Goal: Information Seeking & Learning: Understand process/instructions

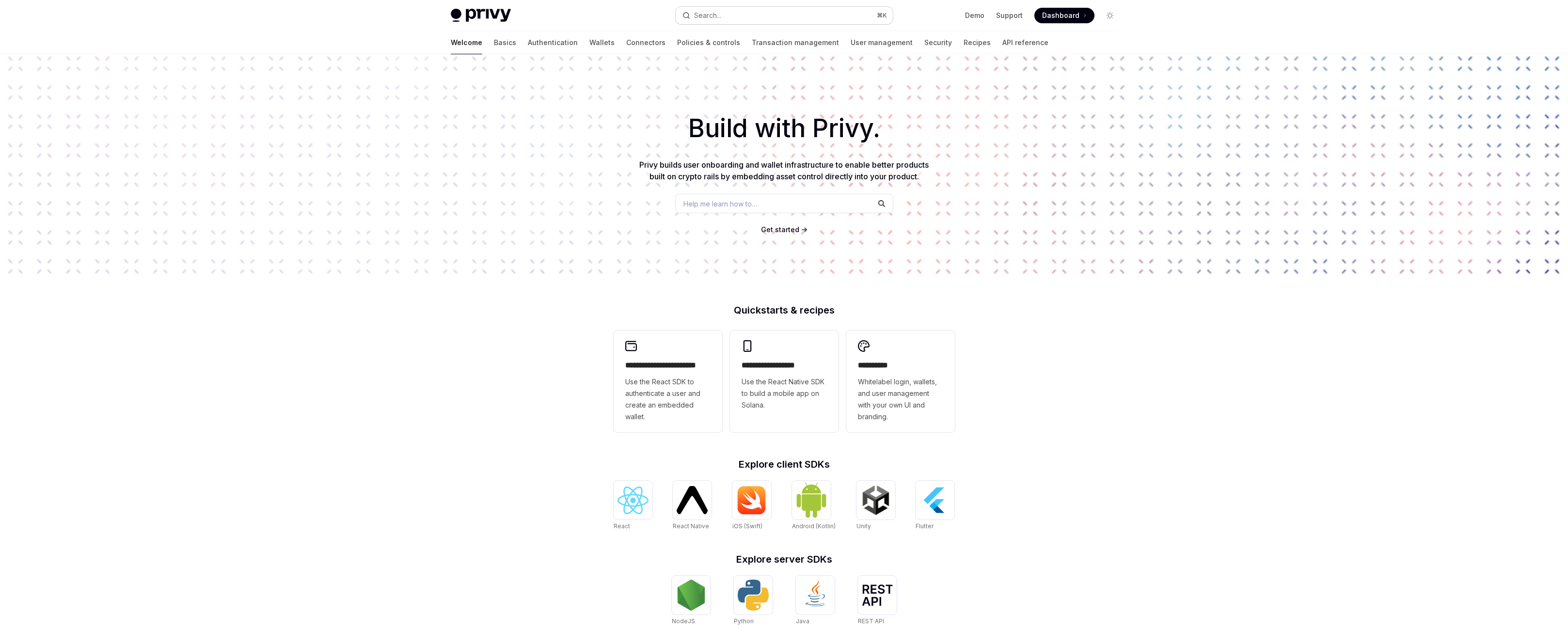
click at [845, 22] on button "Search... ⌘ K" at bounding box center [784, 15] width 217 height 18
click at [1003, 54] on link "API reference" at bounding box center [1026, 43] width 46 height 23
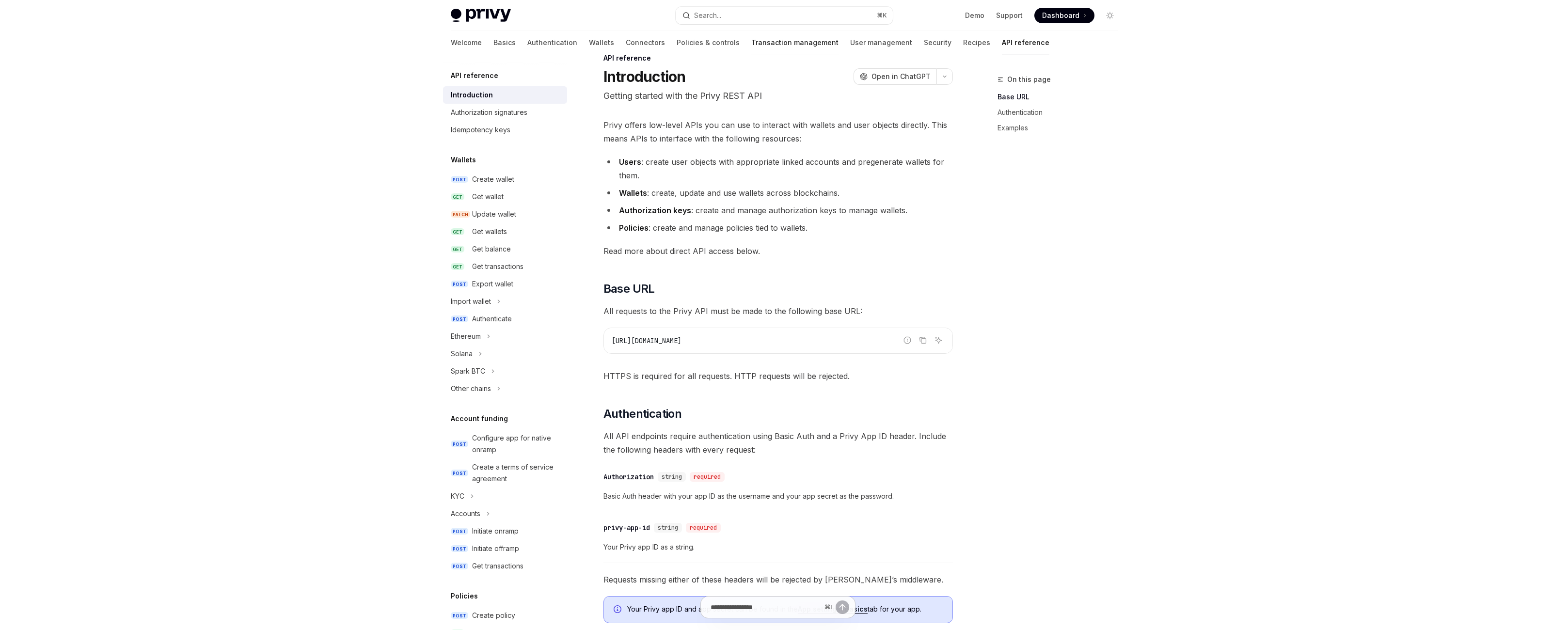
scroll to position [22, 0]
click at [527, 51] on link "Authentication" at bounding box center [552, 43] width 50 height 23
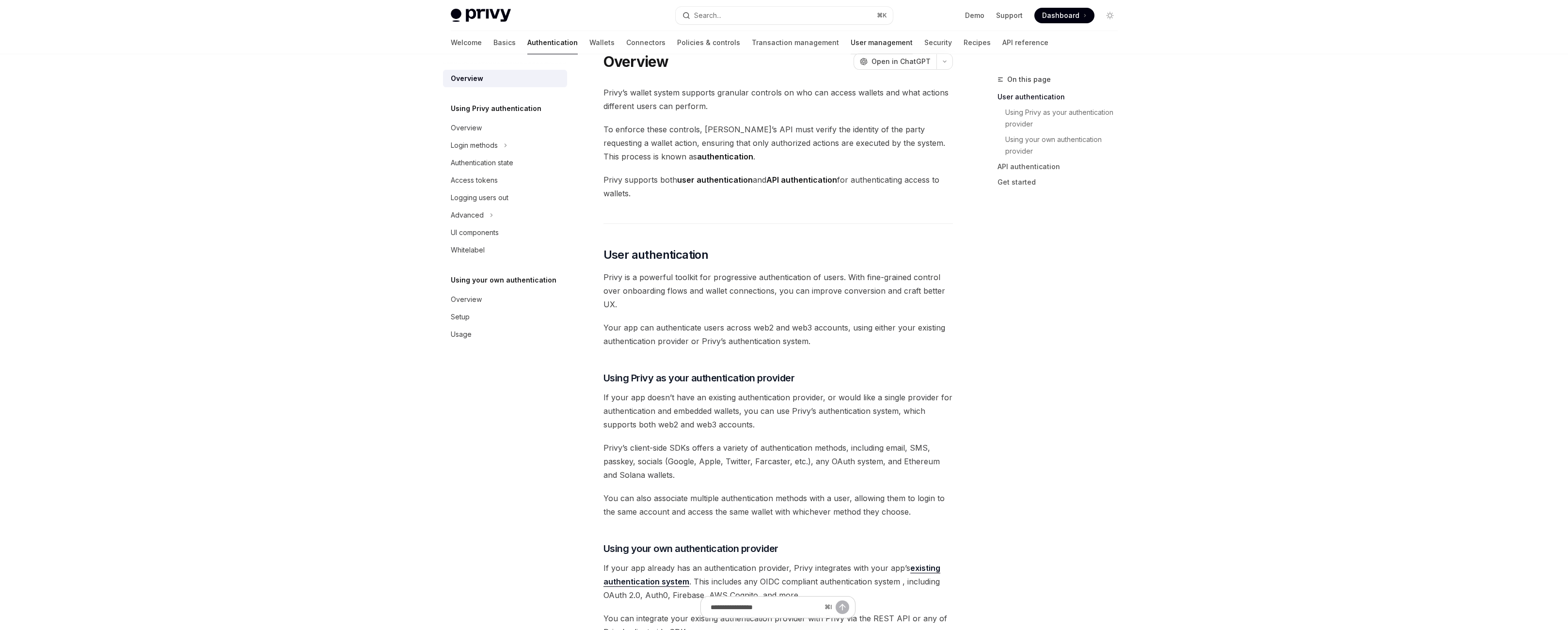
click at [867, 51] on link "User management" at bounding box center [881, 43] width 62 height 23
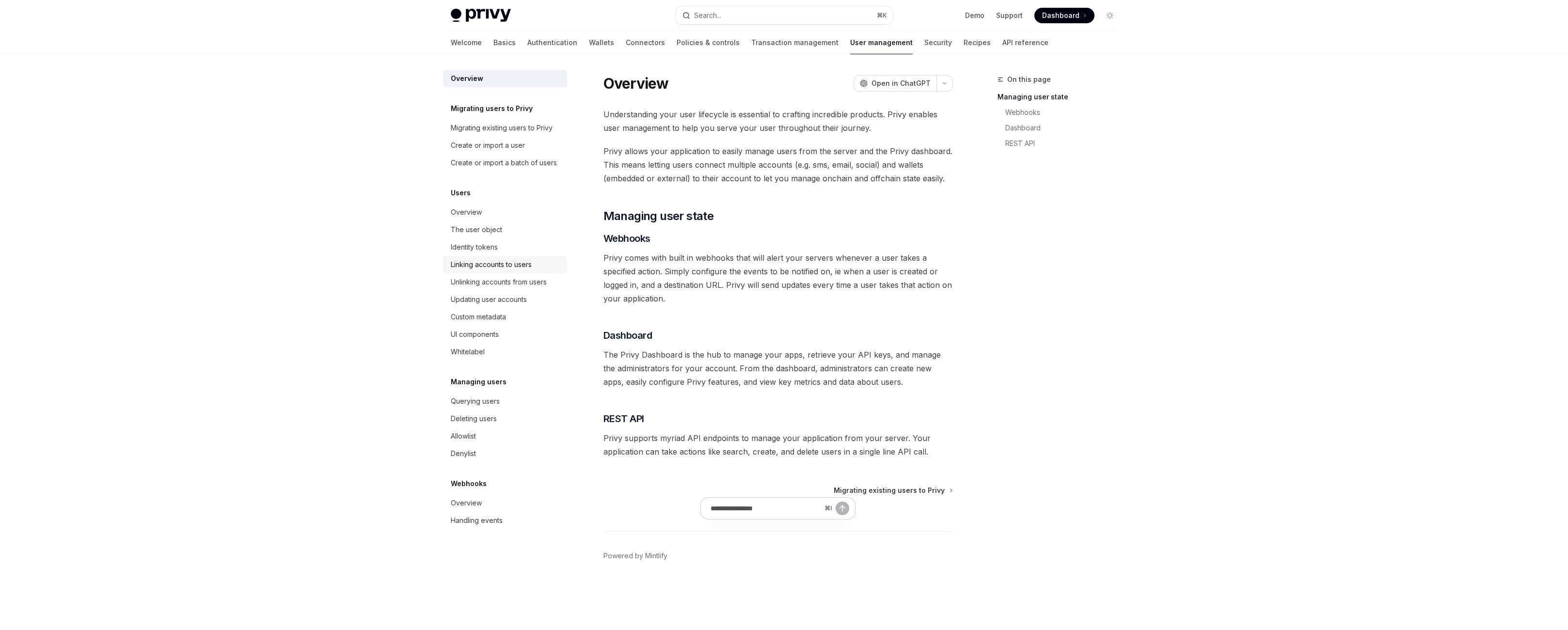
scroll to position [70, 0]
click at [451, 407] on div "Querying users" at bounding box center [506, 401] width 111 height 12
type textarea "*"
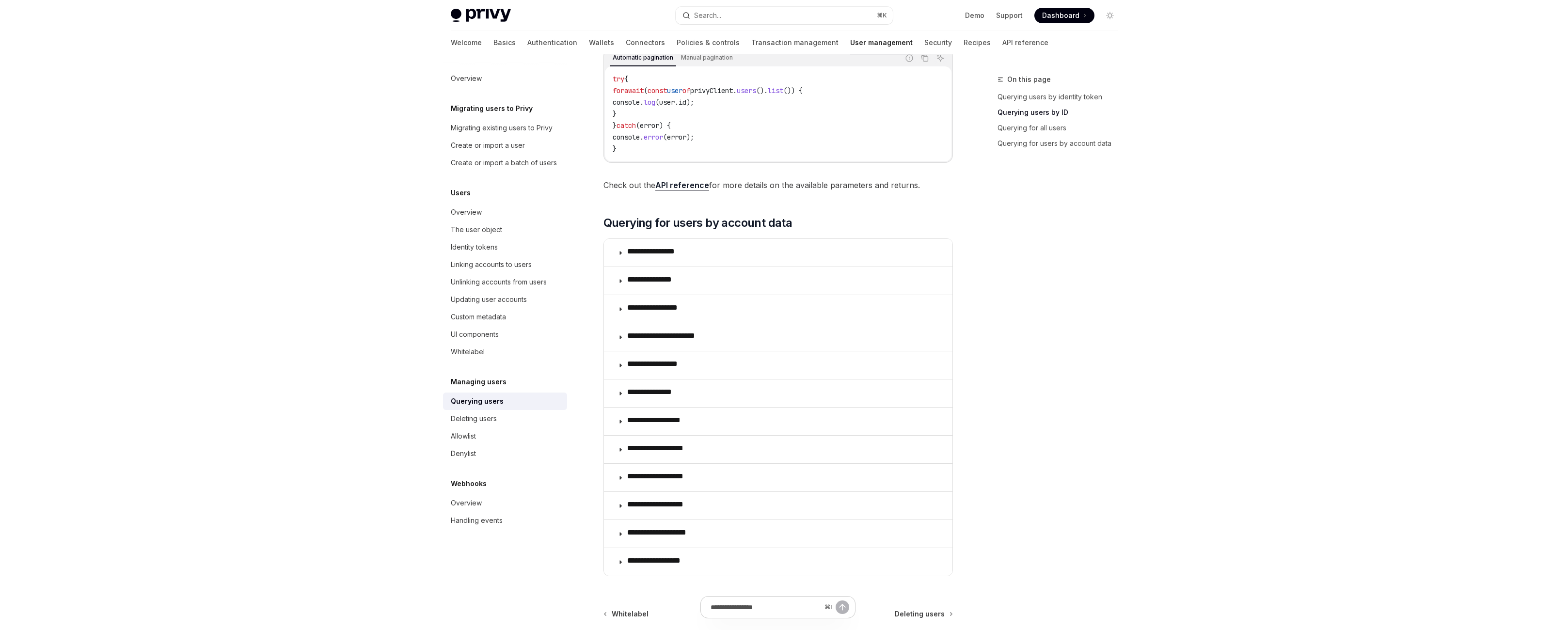
scroll to position [516, 0]
click at [625, 94] on span "await" at bounding box center [634, 90] width 19 height 9
click at [667, 94] on span "user" at bounding box center [674, 90] width 15 height 9
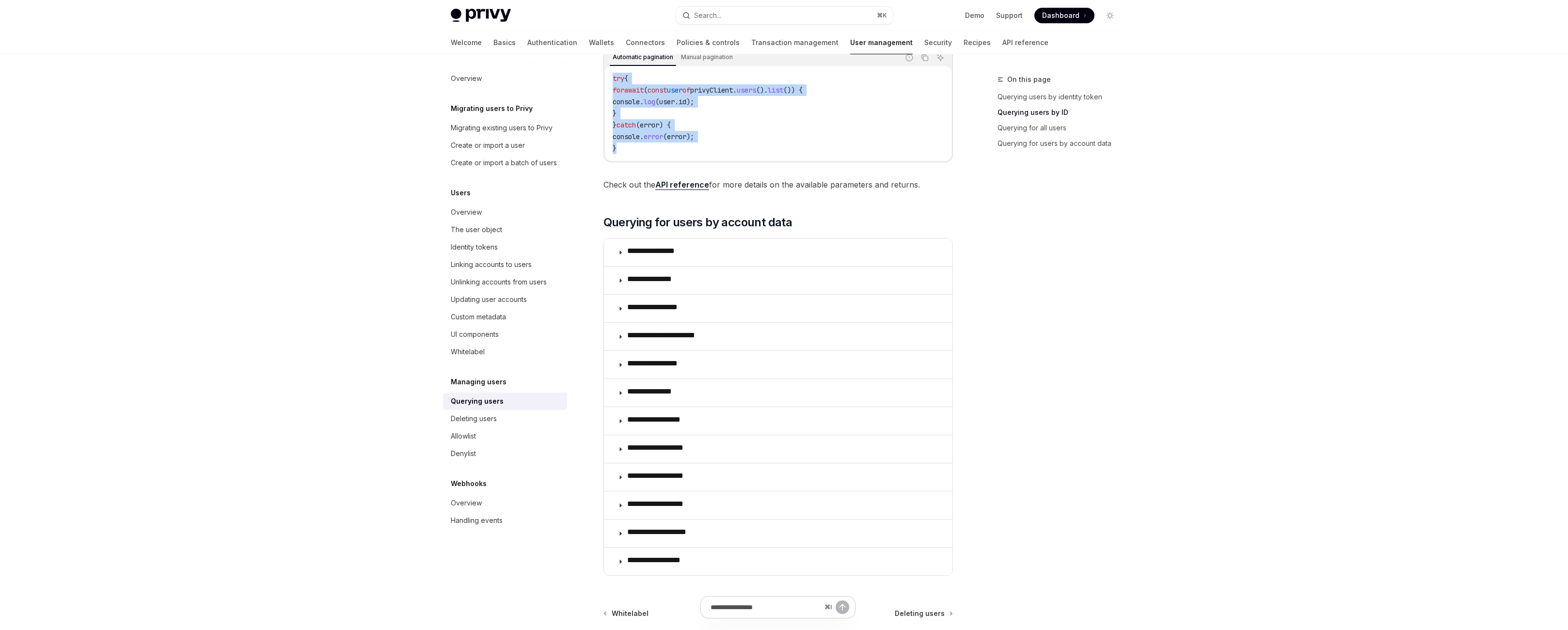
drag, startPoint x: 602, startPoint y: 317, endPoint x: 550, endPoint y: 229, distance: 102.2
click at [550, 229] on div "Managing users Querying users OpenAI Open in ChatGPT OpenAI Open in ChatGPT Pri…" at bounding box center [687, 148] width 535 height 1180
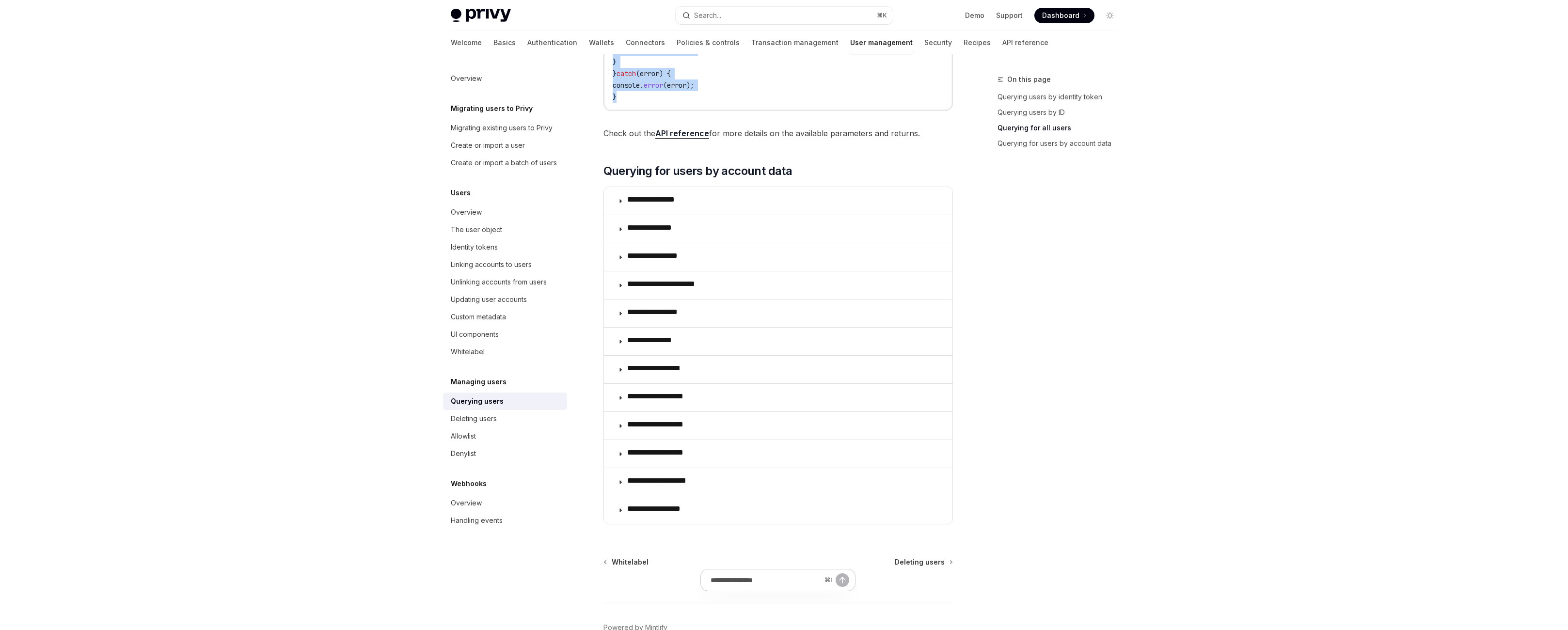
scroll to position [569, 0]
click at [928, 9] on icon "Copy the contents from the code block" at bounding box center [925, 6] width 5 height 5
click at [751, 101] on code "try { for await ( const user of privyClient . users (). list ()) { console . lo…" at bounding box center [779, 61] width 331 height 82
click at [463, 270] on div "Linking accounts to users" at bounding box center [491, 264] width 81 height 12
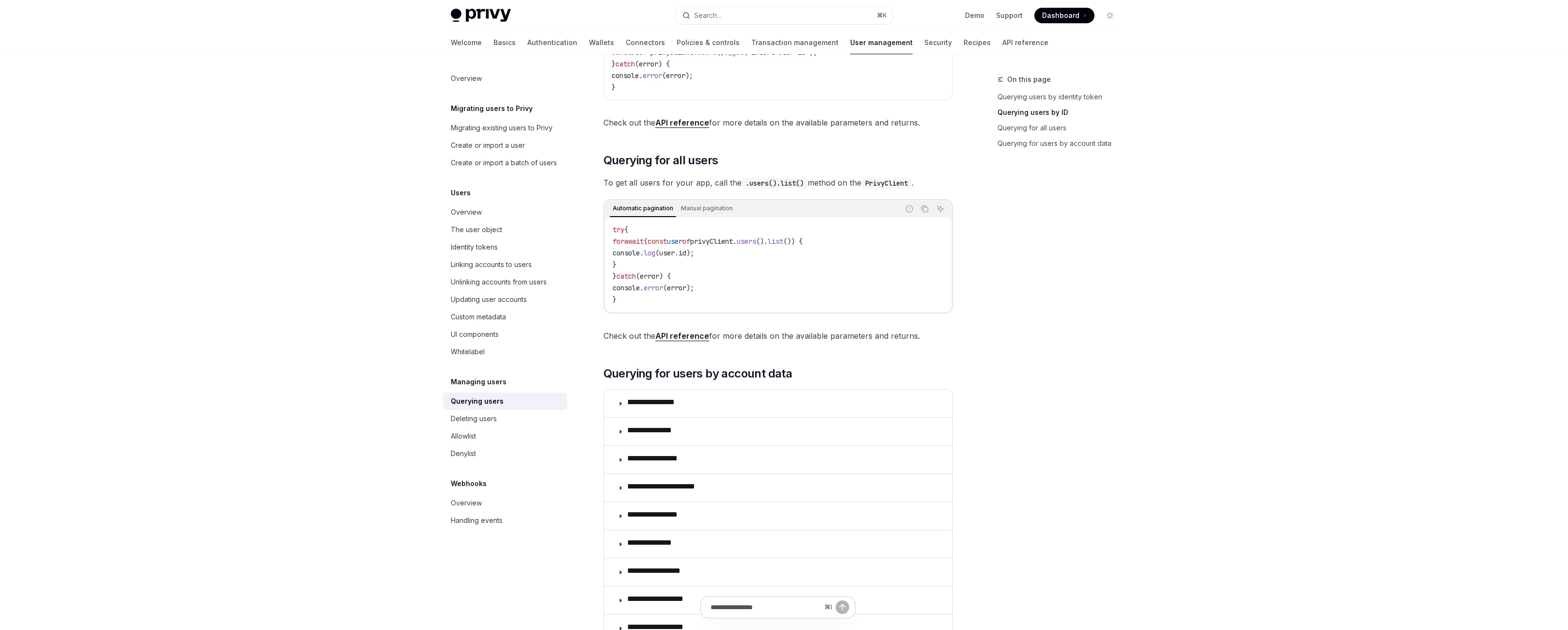
scroll to position [362, 0]
click at [656, 130] on link "API reference" at bounding box center [682, 125] width 54 height 10
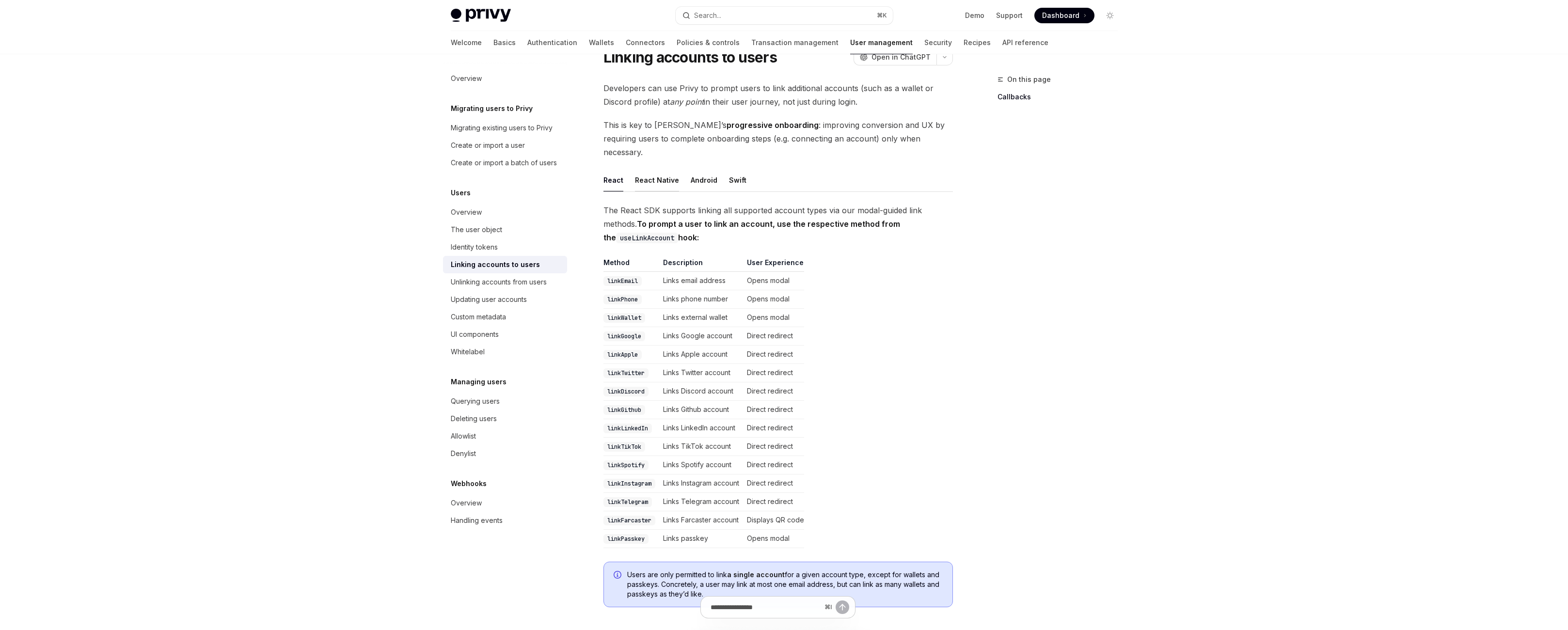
click at [635, 192] on div "React Native" at bounding box center [657, 180] width 44 height 23
type textarea "*"
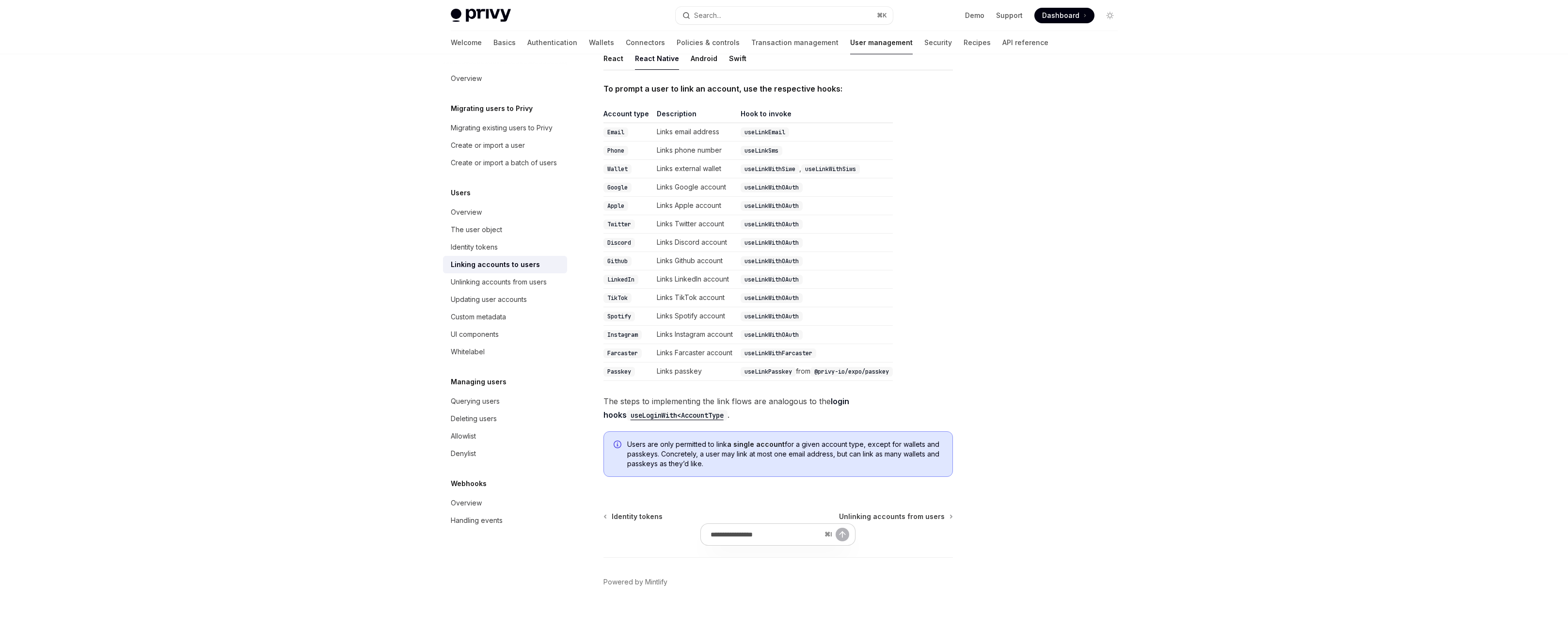
scroll to position [175, 0]
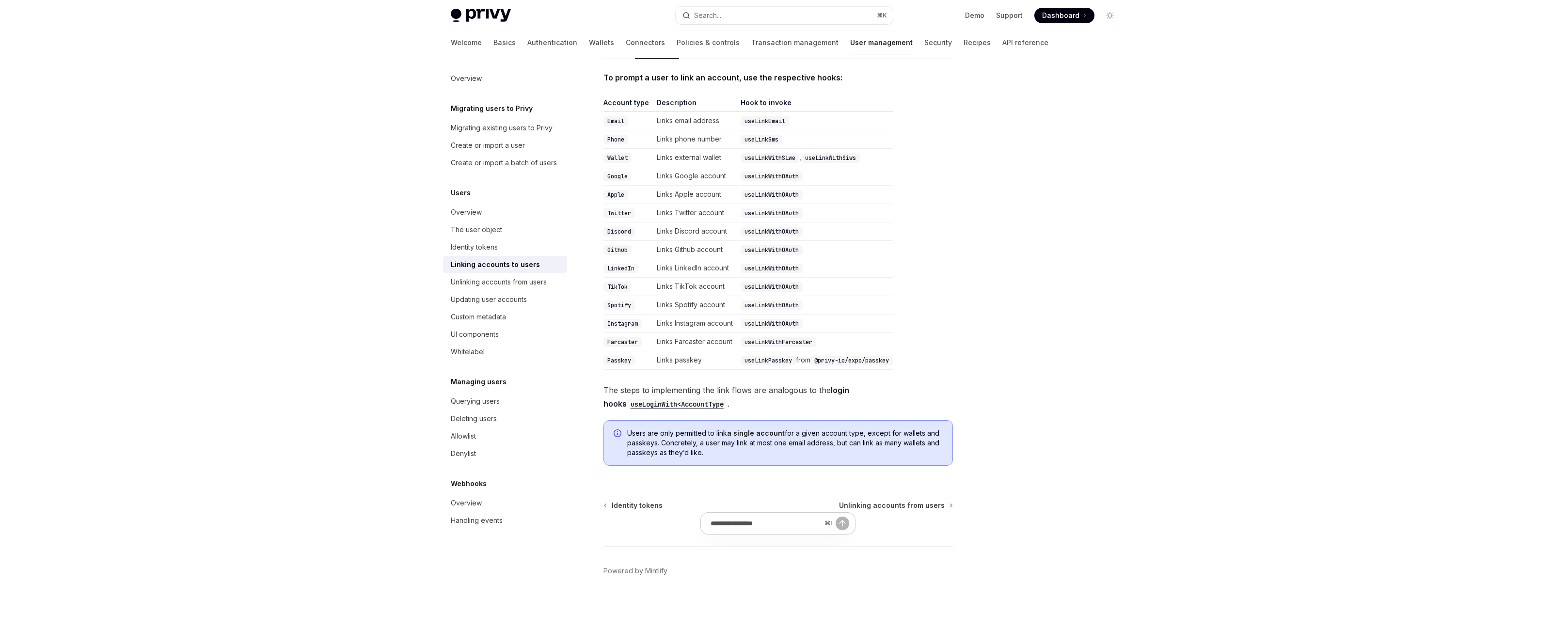
click at [653, 149] on td "Links phone number" at bounding box center [695, 139] width 84 height 18
click at [665, 149] on td "Links phone number" at bounding box center [695, 139] width 84 height 18
drag, startPoint x: 621, startPoint y: 201, endPoint x: 722, endPoint y: 201, distance: 101.0
click at [722, 149] on td "Links phone number" at bounding box center [695, 139] width 84 height 18
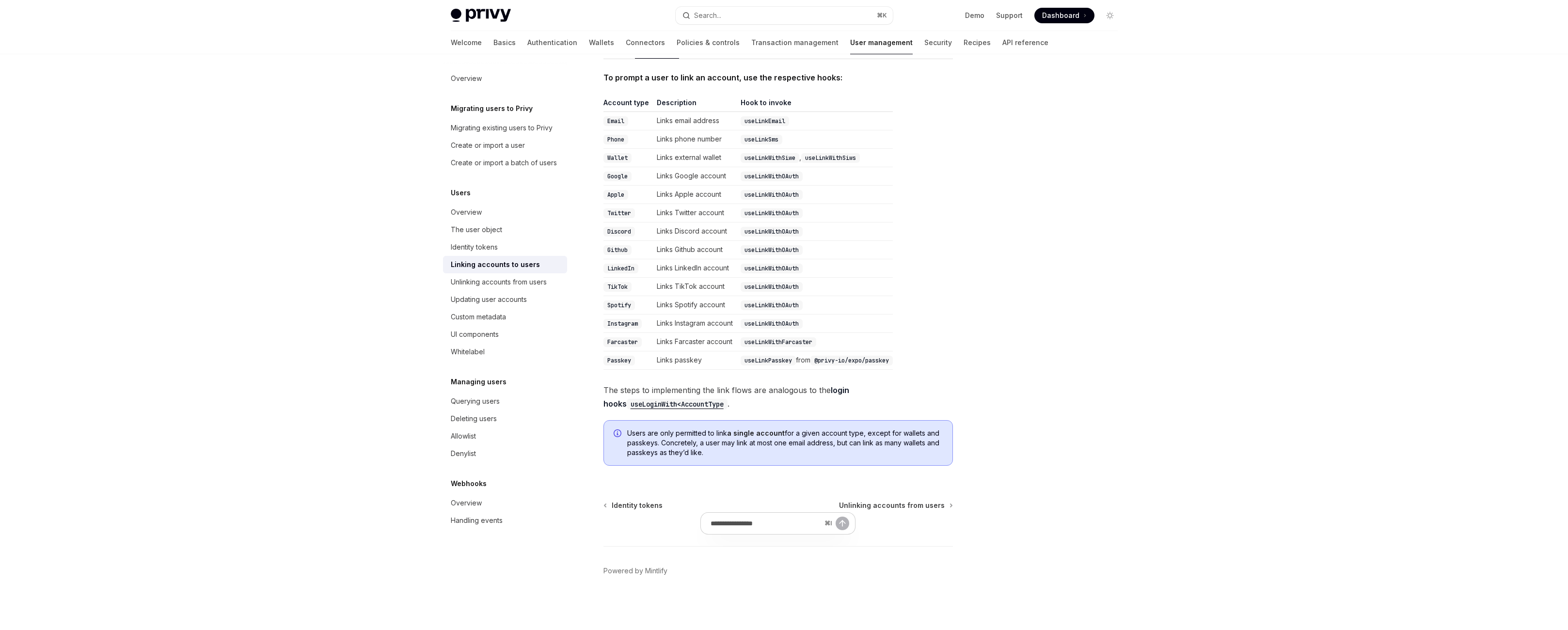
click at [722, 149] on td "Links phone number" at bounding box center [695, 139] width 84 height 18
click at [765, 144] on code "useLinkSms" at bounding box center [761, 139] width 41 height 10
click at [763, 126] on code "useLinkEmail" at bounding box center [765, 121] width 49 height 10
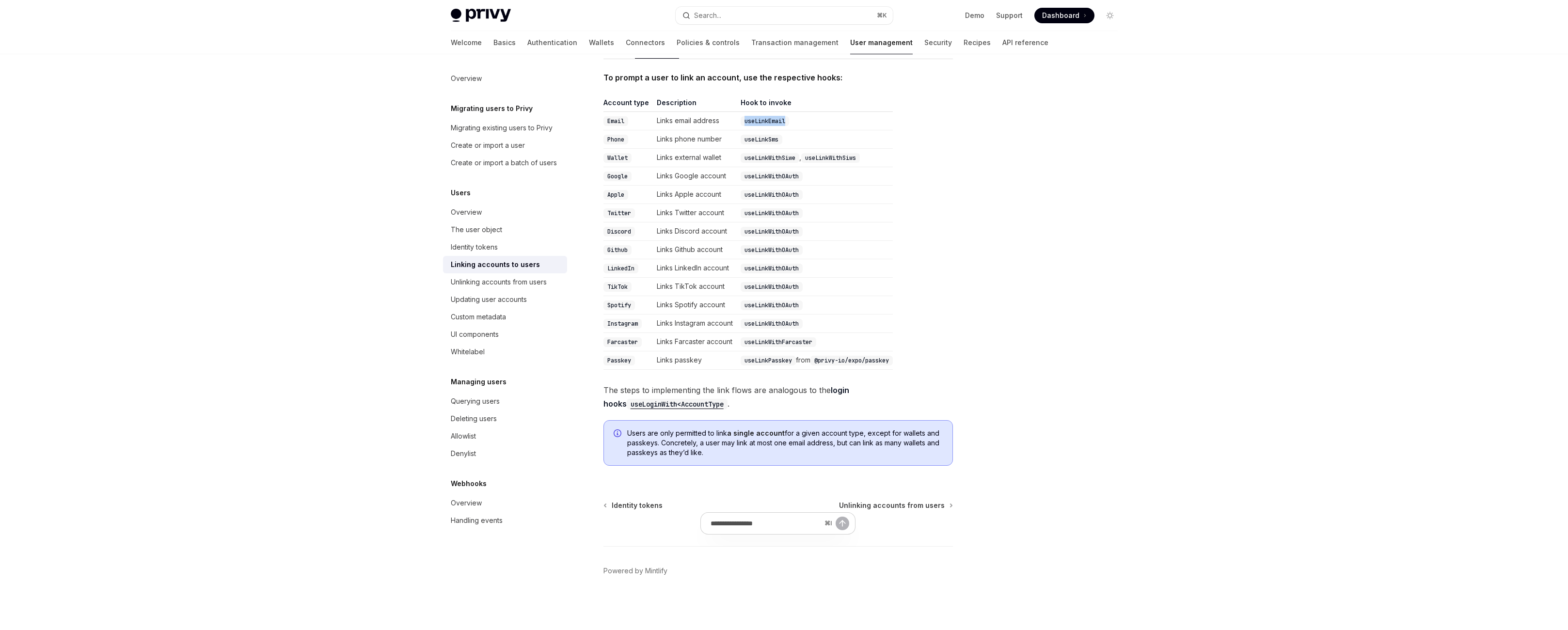
click at [765, 126] on code "useLinkEmail" at bounding box center [765, 121] width 49 height 10
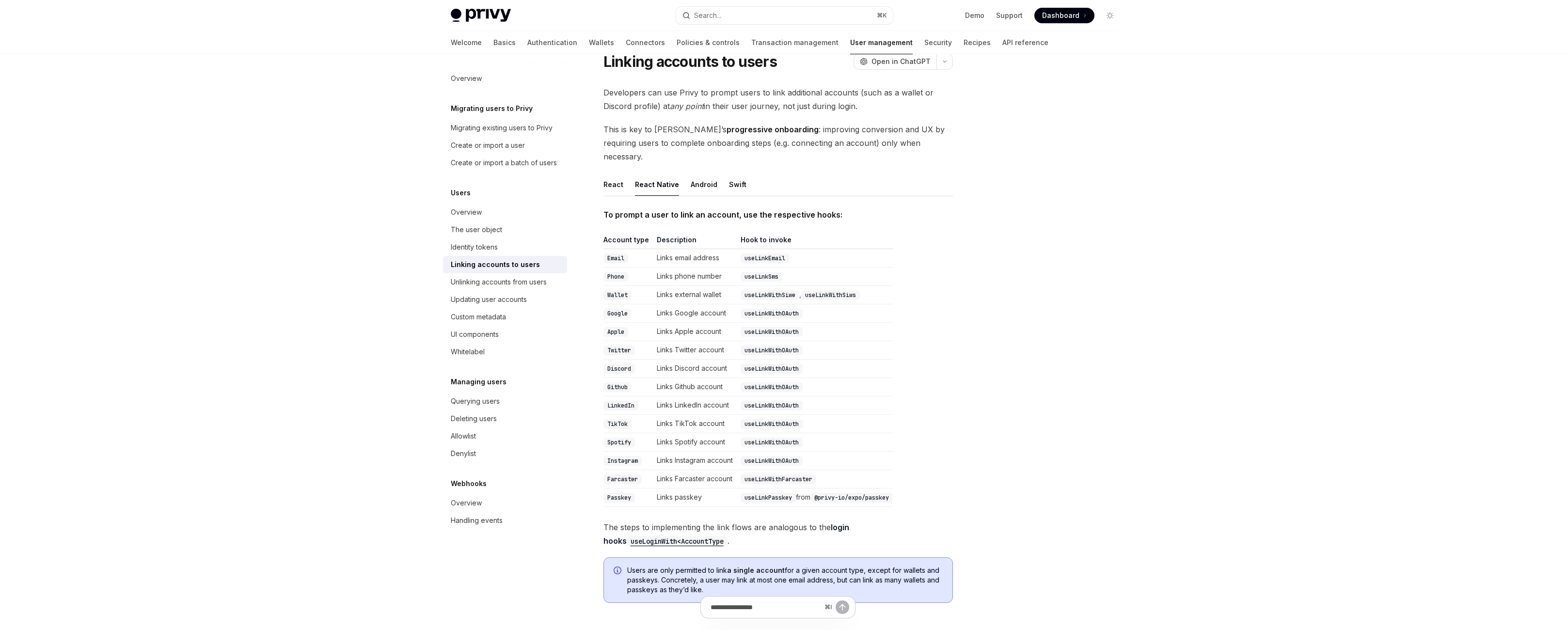
scroll to position [36, 0]
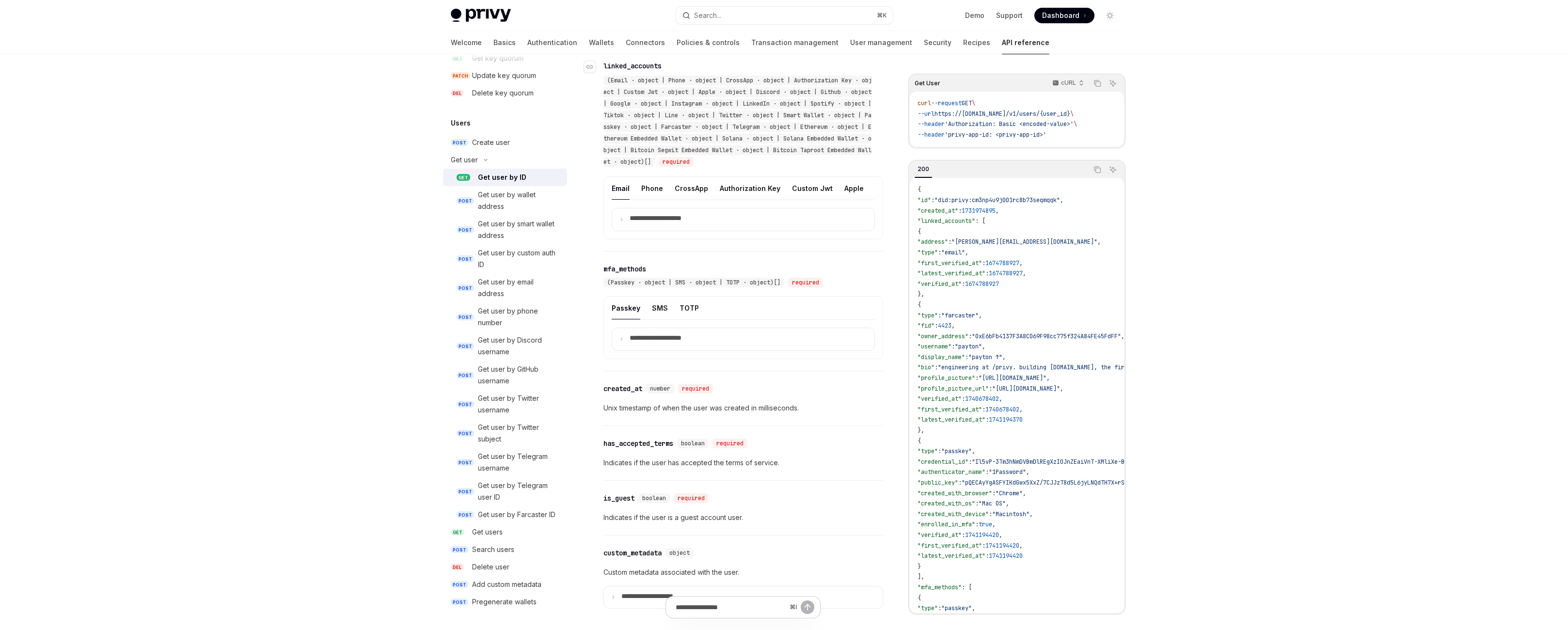
scroll to position [574, 0]
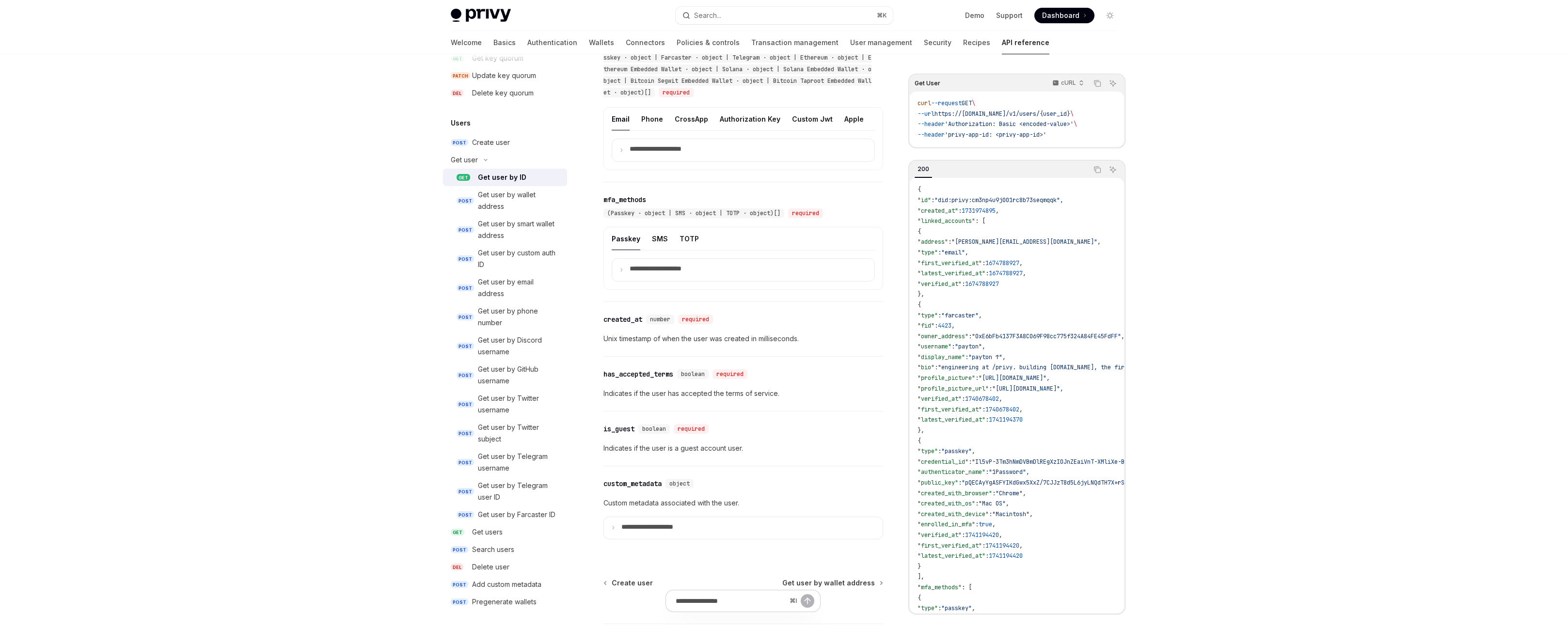
click at [674, 96] on span "(Email · object | Phone · object | CrossApp · object | Authorization Key · obje…" at bounding box center [737, 52] width 268 height 89
click at [696, 96] on span "(Email · object | Phone · object | CrossApp · object | Authorization Key · obje…" at bounding box center [737, 52] width 268 height 89
click at [788, 96] on span "(Email · object | Phone · object | CrossApp · object | Authorization Key · obje…" at bounding box center [737, 52] width 268 height 89
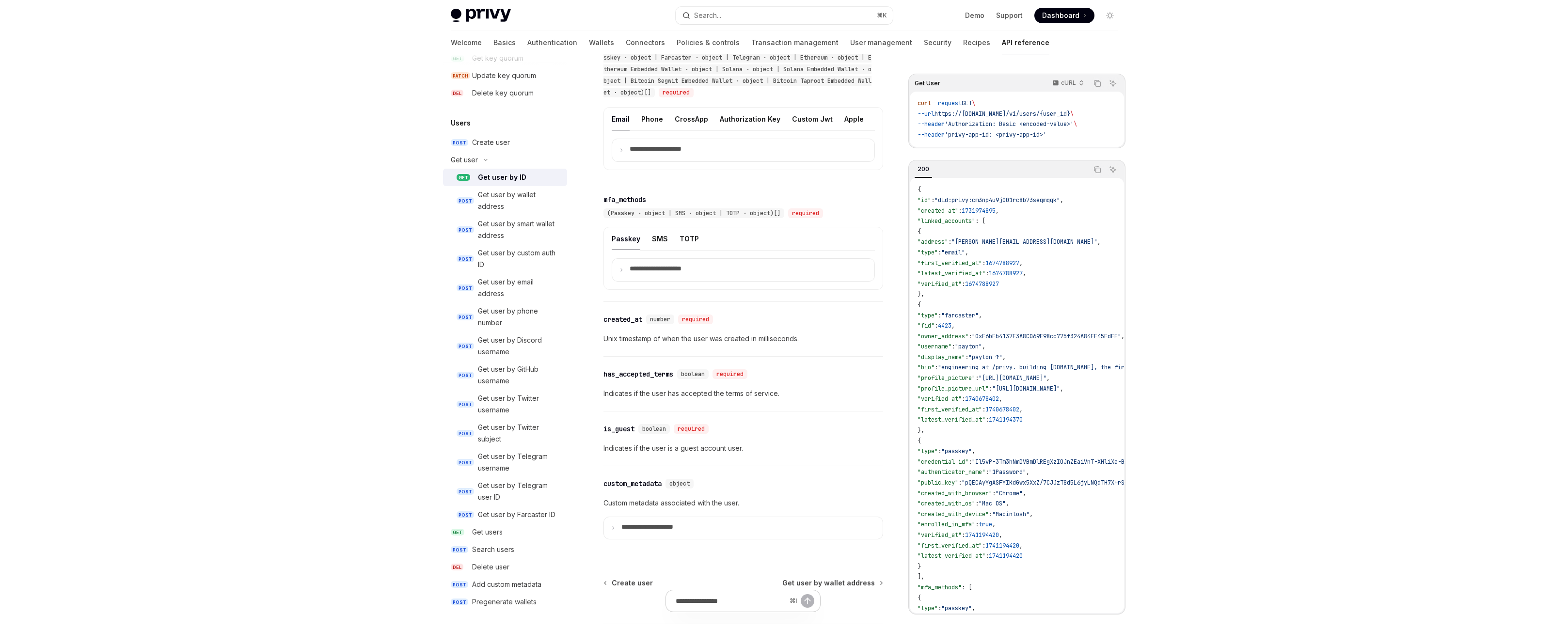
click at [851, 96] on span "(Email · object | Phone · object | CrossApp · object | Authorization Key · obje…" at bounding box center [737, 52] width 268 height 89
click at [707, 96] on span "(Email · object | Phone · object | CrossApp · object | Authorization Key · obje…" at bounding box center [737, 52] width 268 height 89
click at [676, 99] on div "(Email · object | Phone · object | CrossApp · object | Authorization Key · obje…" at bounding box center [738, 52] width 270 height 93
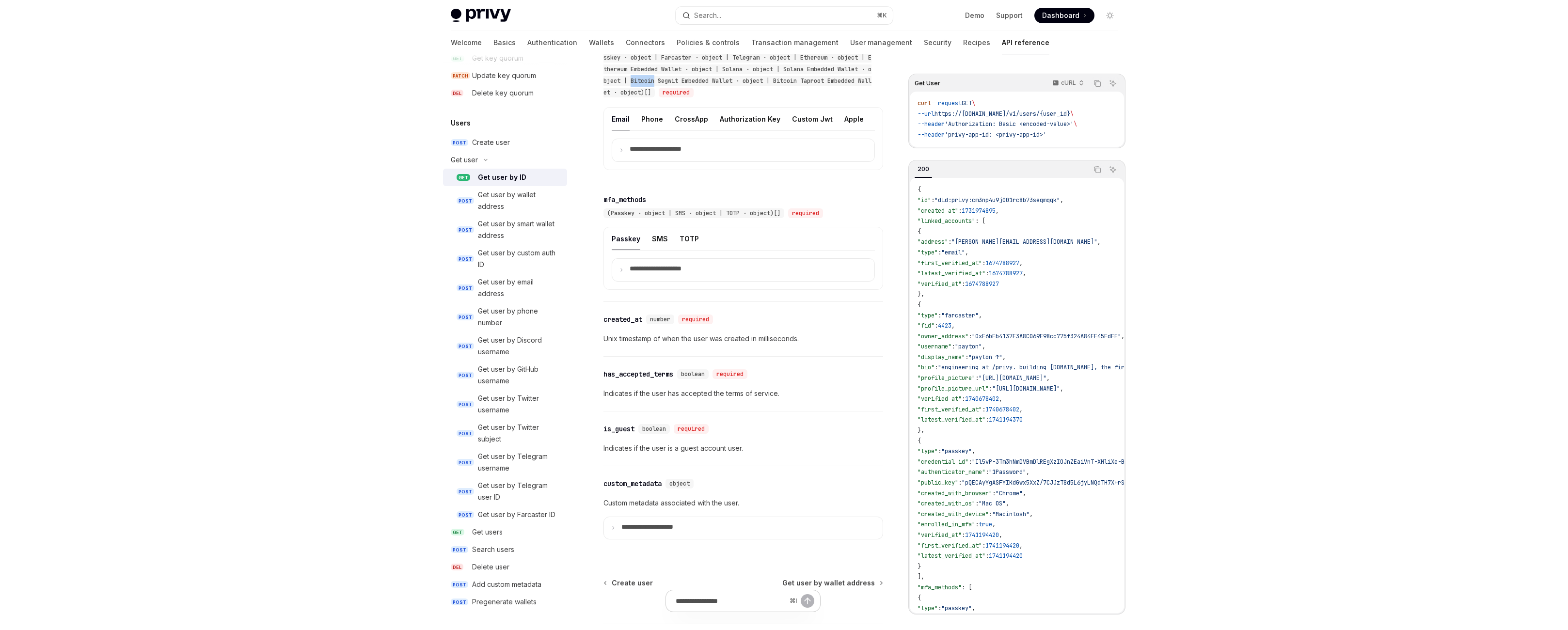
click at [676, 99] on div "(Email · object | Phone · object | CrossApp · object | Authorization Key · obje…" at bounding box center [738, 52] width 270 height 93
click at [637, 97] on div "(Email · object | Phone · object | CrossApp · object | Authorization Key · obje…" at bounding box center [737, 52] width 268 height 91
click at [603, 96] on span "(Email · object | Phone · object | CrossApp · object | Authorization Key · obje…" at bounding box center [737, 52] width 268 height 89
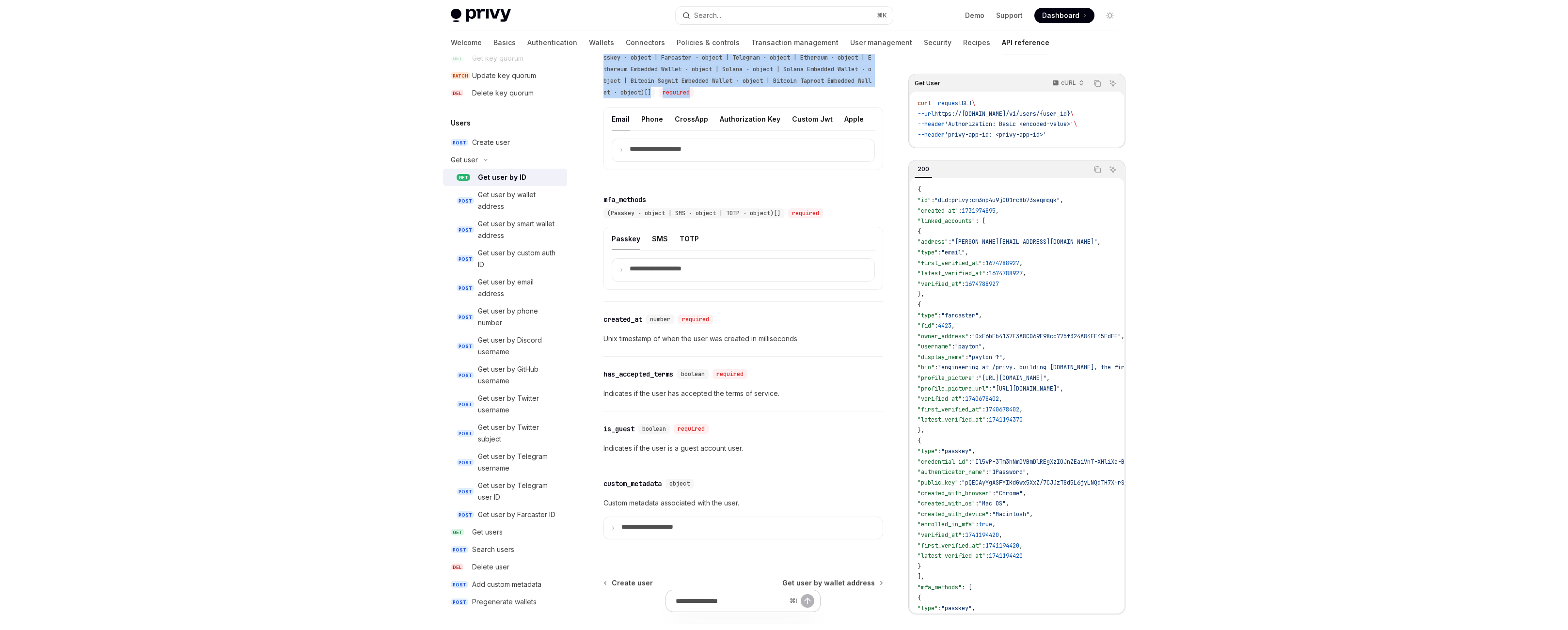
click at [603, 96] on span "(Email · object | Phone · object | CrossApp · object | Authorization Key · obje…" at bounding box center [737, 52] width 268 height 89
click at [642, 96] on span "(Email · object | Phone · object | CrossApp · object | Authorization Key · obje…" at bounding box center [737, 52] width 268 height 89
click at [715, 96] on span "(Email · object | Phone · object | CrossApp · object | Authorization Key · obje…" at bounding box center [737, 52] width 268 height 89
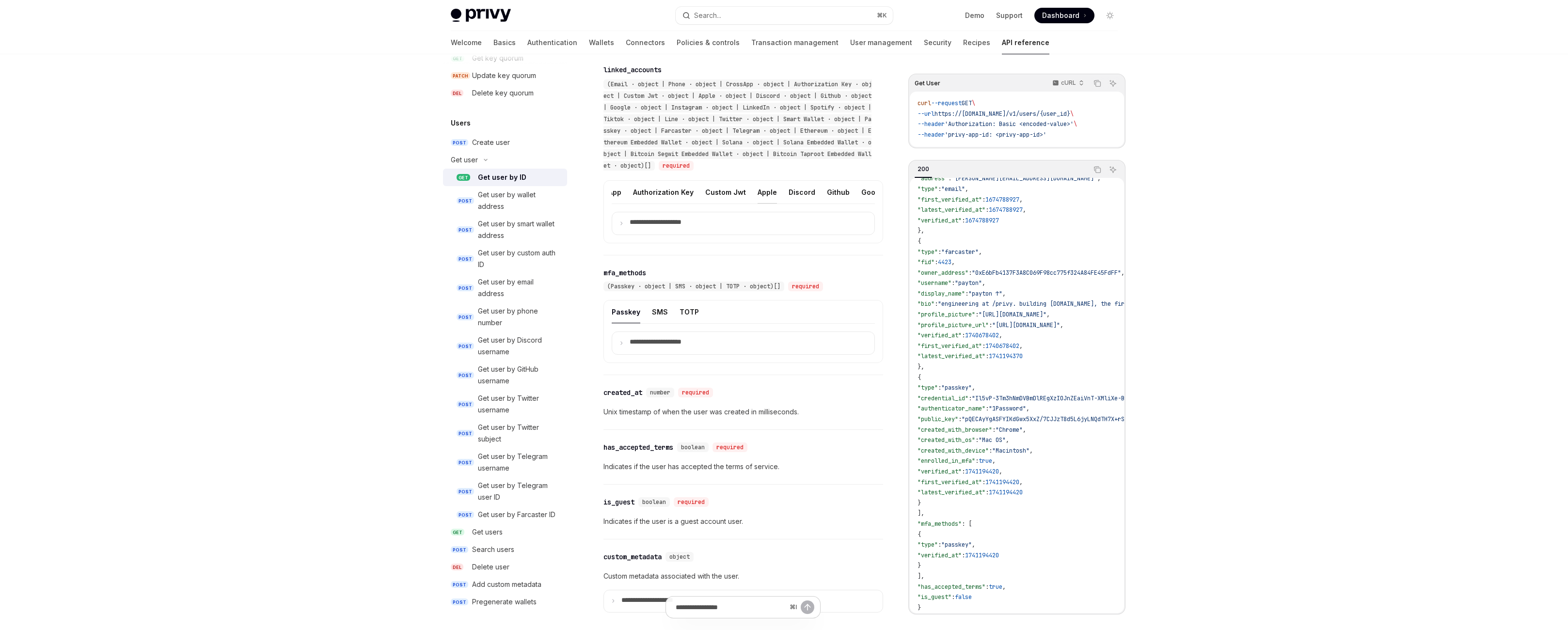
scroll to position [0, 237]
click at [658, 229] on p "**********" at bounding box center [671, 223] width 85 height 11
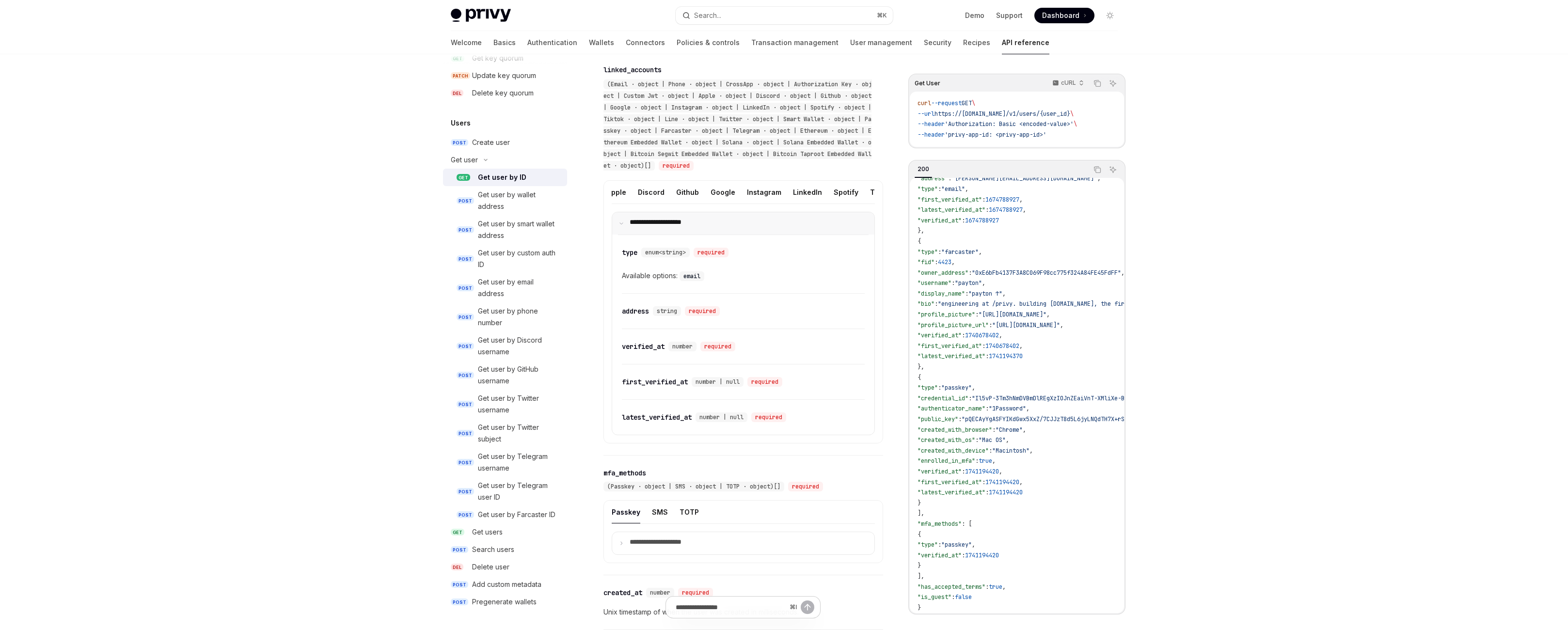
click at [659, 229] on p "**********" at bounding box center [670, 223] width 80 height 11
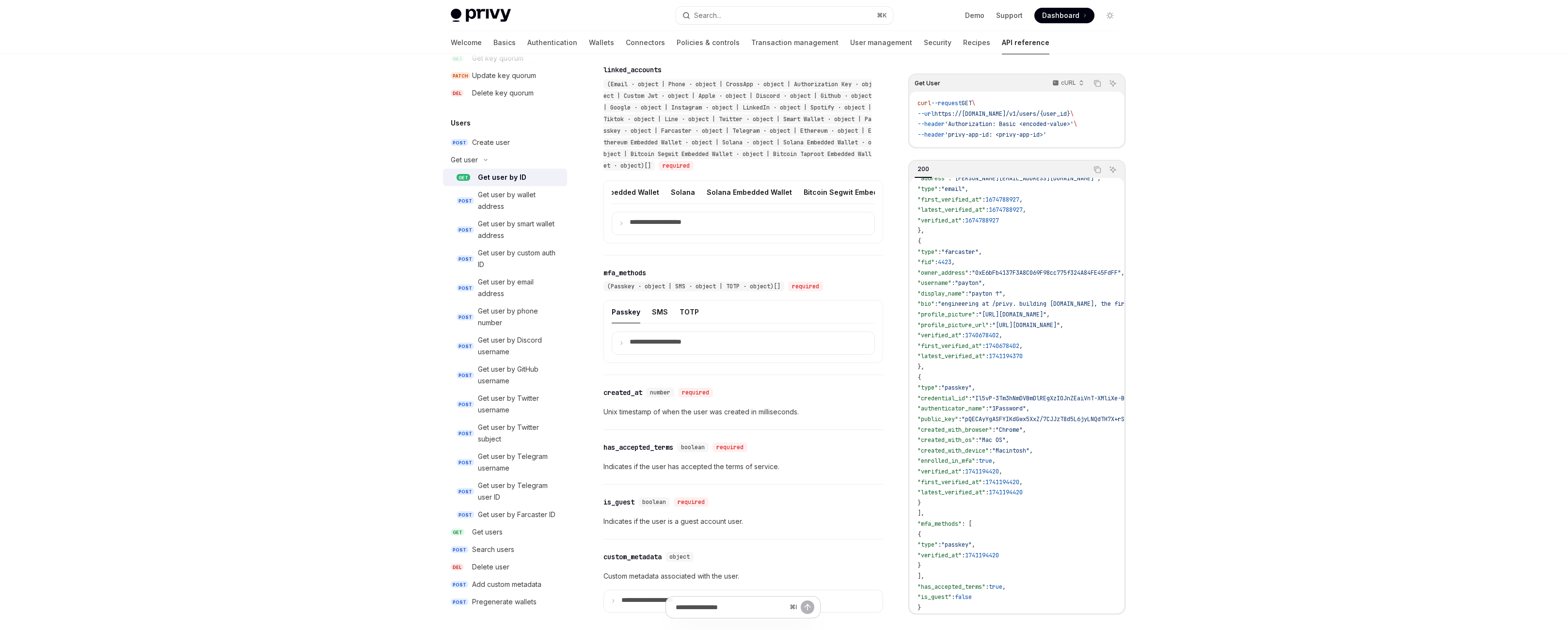
scroll to position [0, 864]
click at [556, 203] on div "Ethereum" at bounding box center [539, 192] width 32 height 23
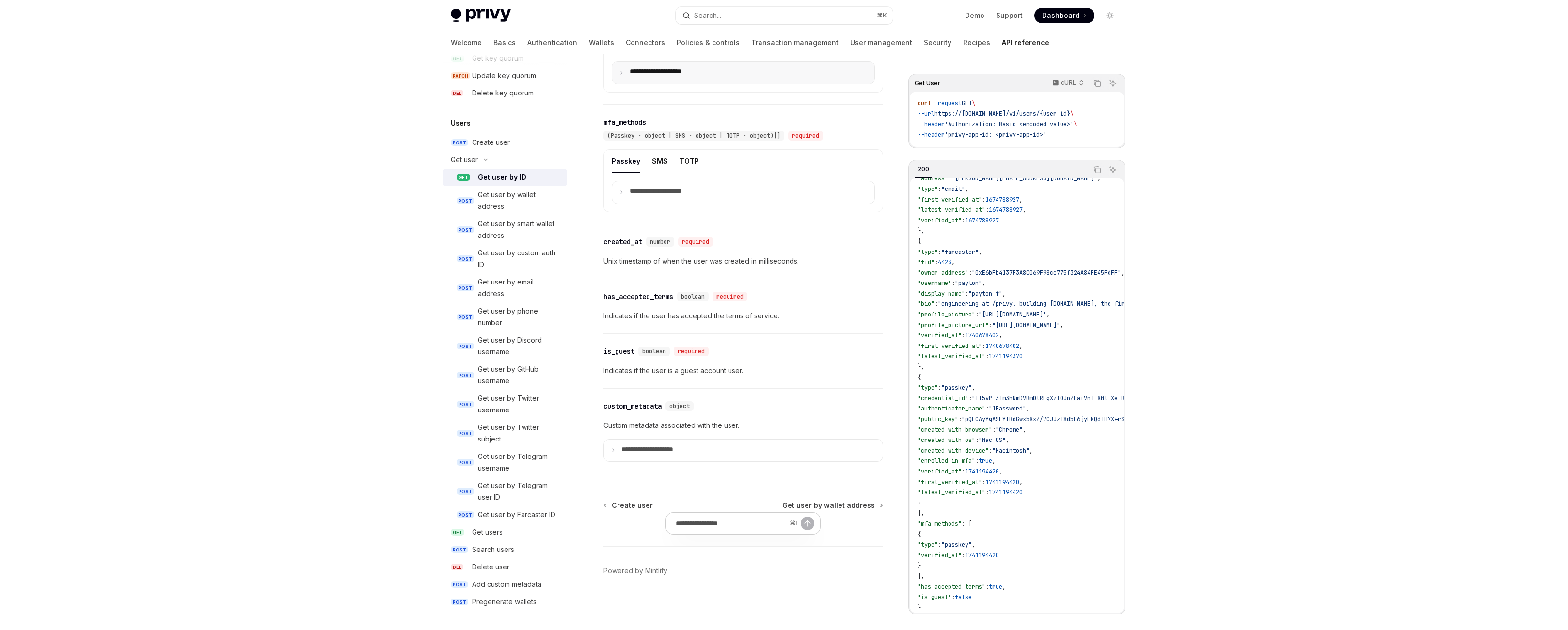
scroll to position [0, 942]
click at [724, 84] on summary "**********" at bounding box center [743, 72] width 262 height 23
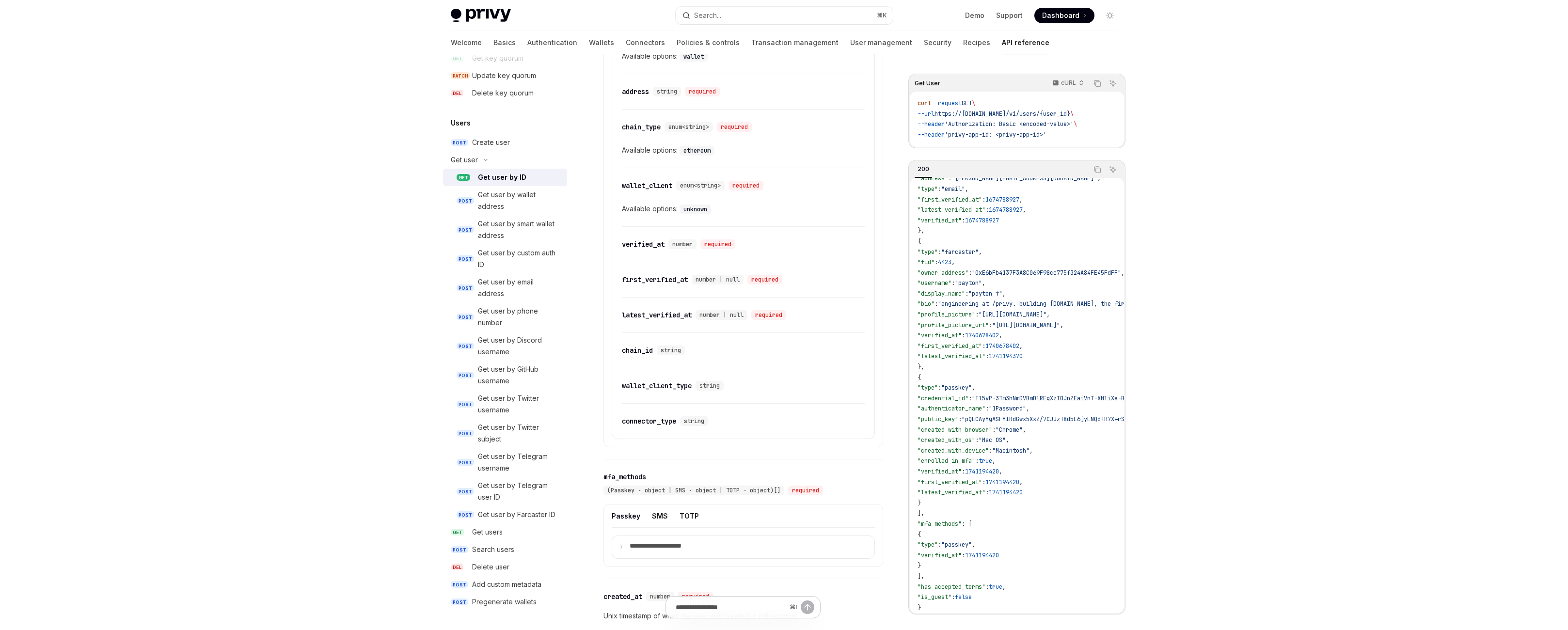
scroll to position [0, 611]
type textarea "*"
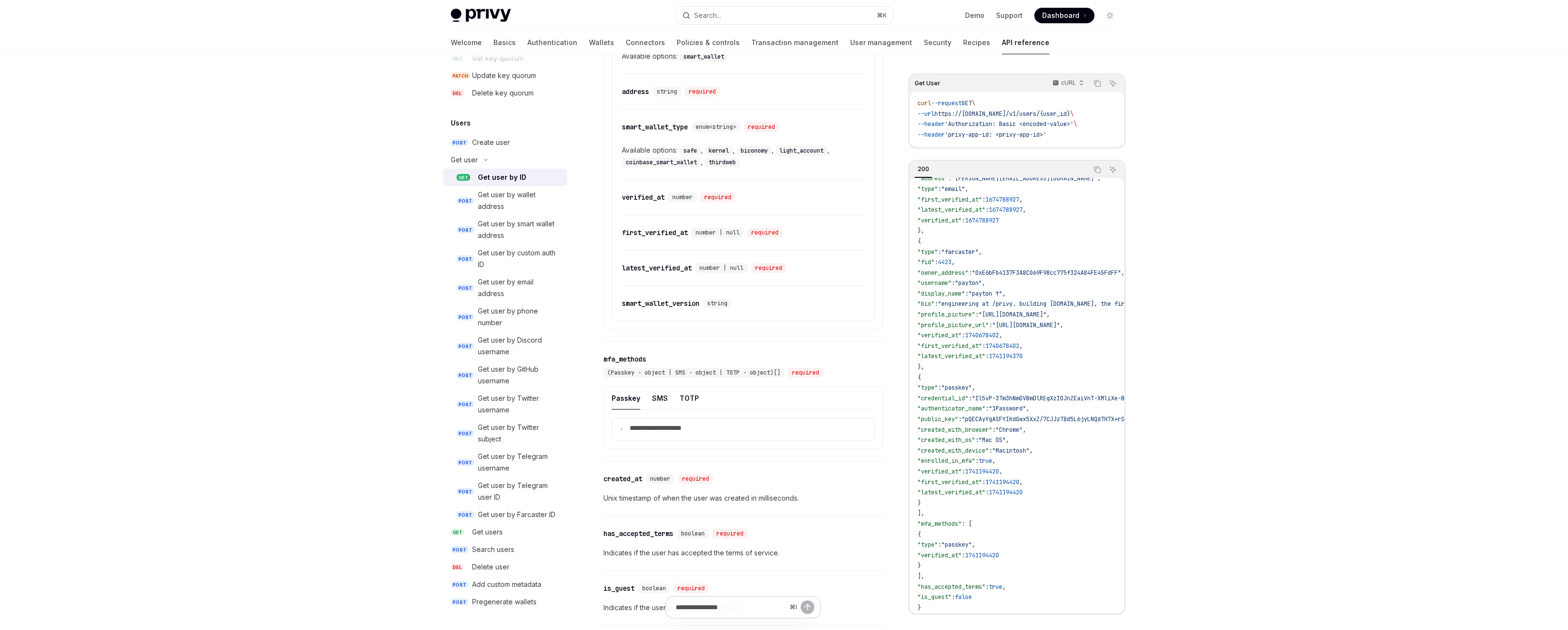
click at [696, 62] on div "smart_wallet" at bounding box center [704, 56] width 51 height 12
click at [695, 61] on code "smart_wallet" at bounding box center [704, 57] width 49 height 10
click at [685, 96] on div "required" at bounding box center [702, 92] width 35 height 10
click at [696, 131] on span "enum<string>" at bounding box center [716, 127] width 41 height 8
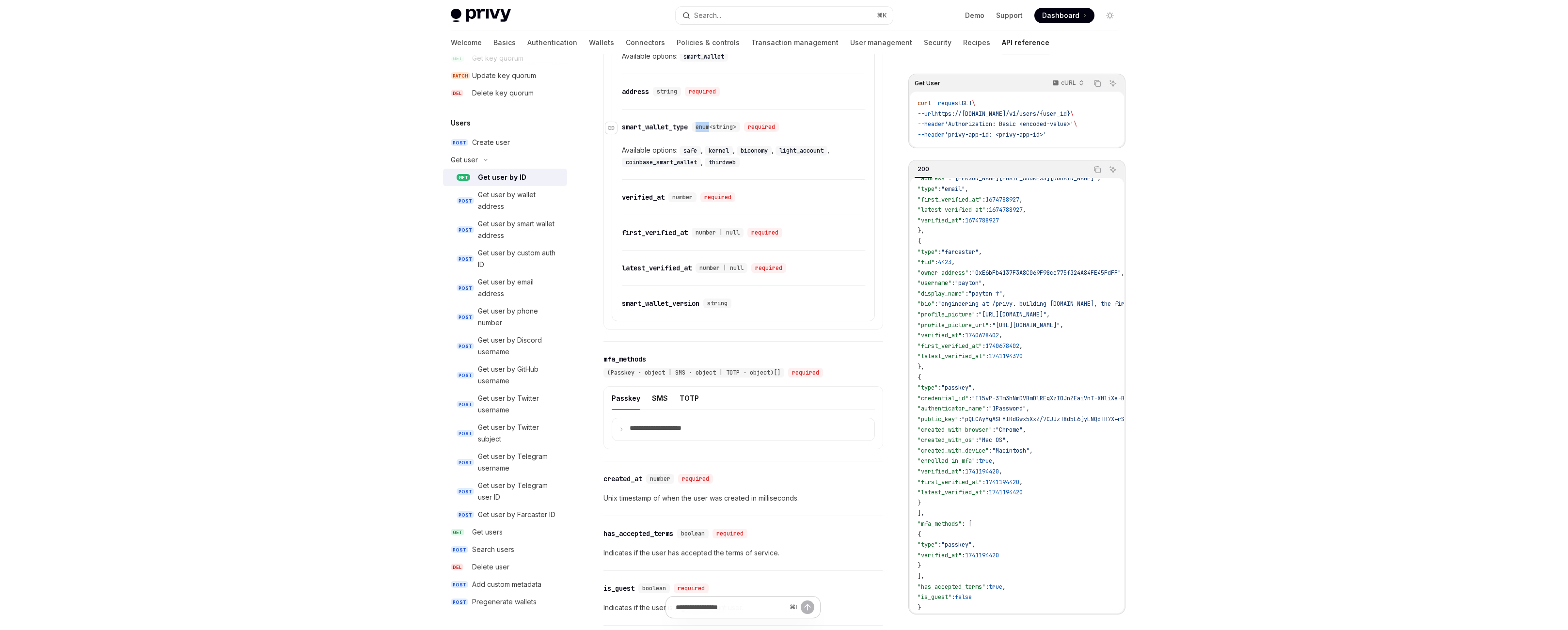
click at [696, 131] on span "enum<string>" at bounding box center [716, 127] width 41 height 8
click at [698, 180] on div "​ smart_wallet_type enum<string> required Available options: safe , kernel , bi…" at bounding box center [743, 144] width 243 height 70
click at [699, 180] on div "​ smart_wallet_type enum<string> required Available options: safe , kernel , bi…" at bounding box center [743, 144] width 243 height 70
click at [708, 156] on code "kernel" at bounding box center [719, 151] width 28 height 10
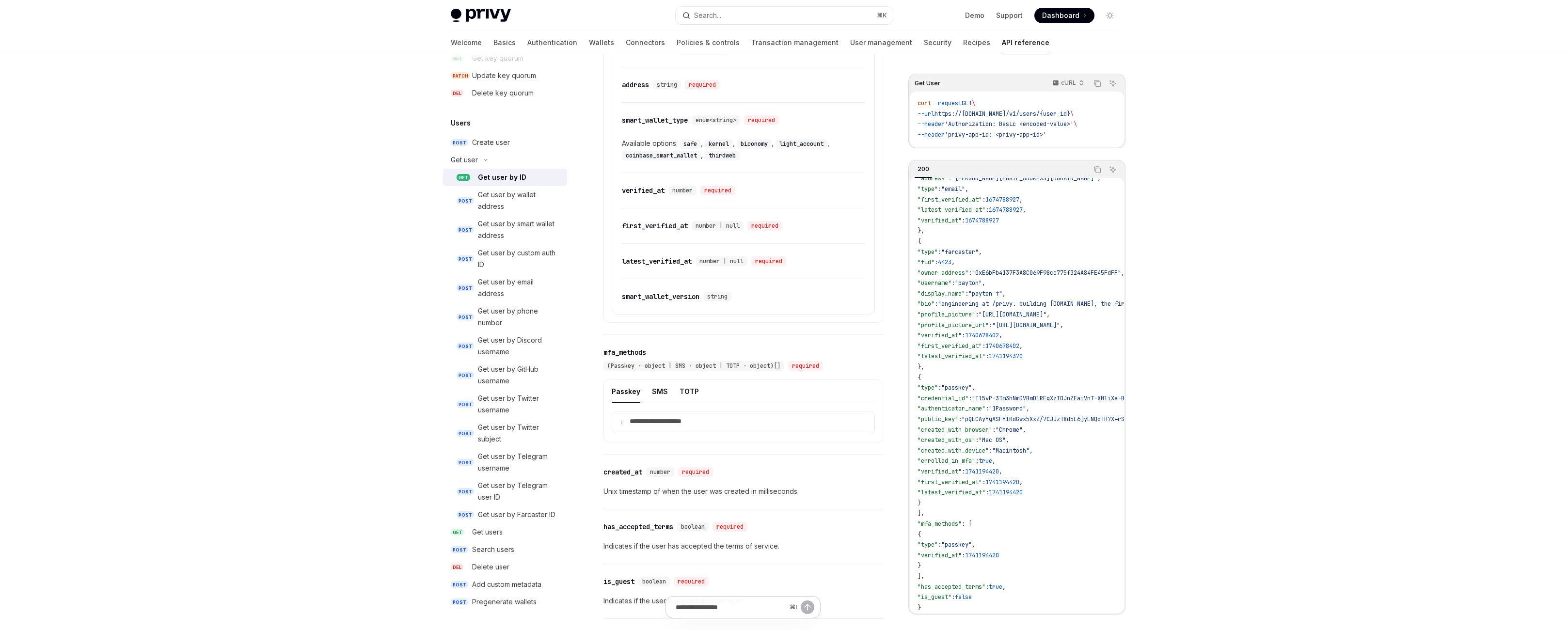
scroll to position [782, 0]
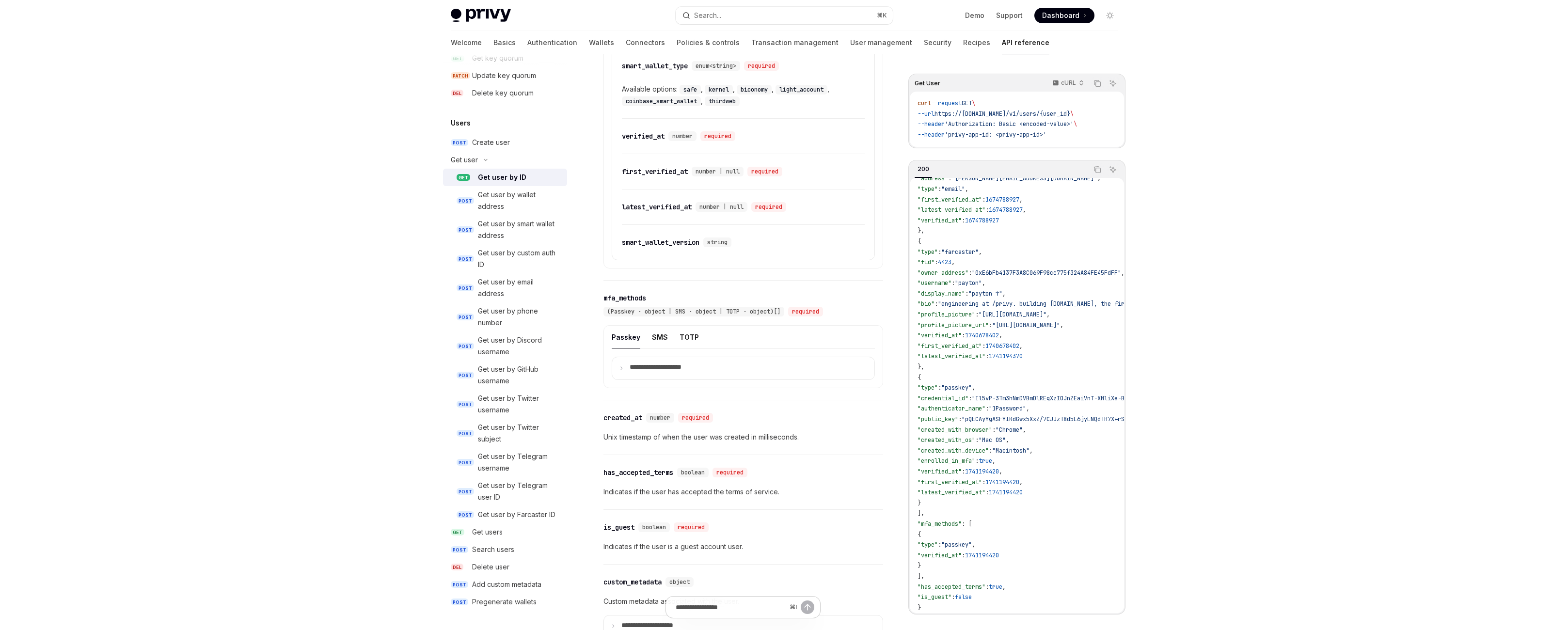
click at [1043, 139] on span "'privy-app-id: <privy-app-id>'" at bounding box center [995, 135] width 102 height 8
click at [1046, 139] on span "'privy-app-id: <privy-app-id>'" at bounding box center [995, 135] width 102 height 8
click at [1116, 140] on code "curl --request GET \ --url https://api.privy.io/v1/users/{user_id} \ --header '…" at bounding box center [1017, 119] width 198 height 41
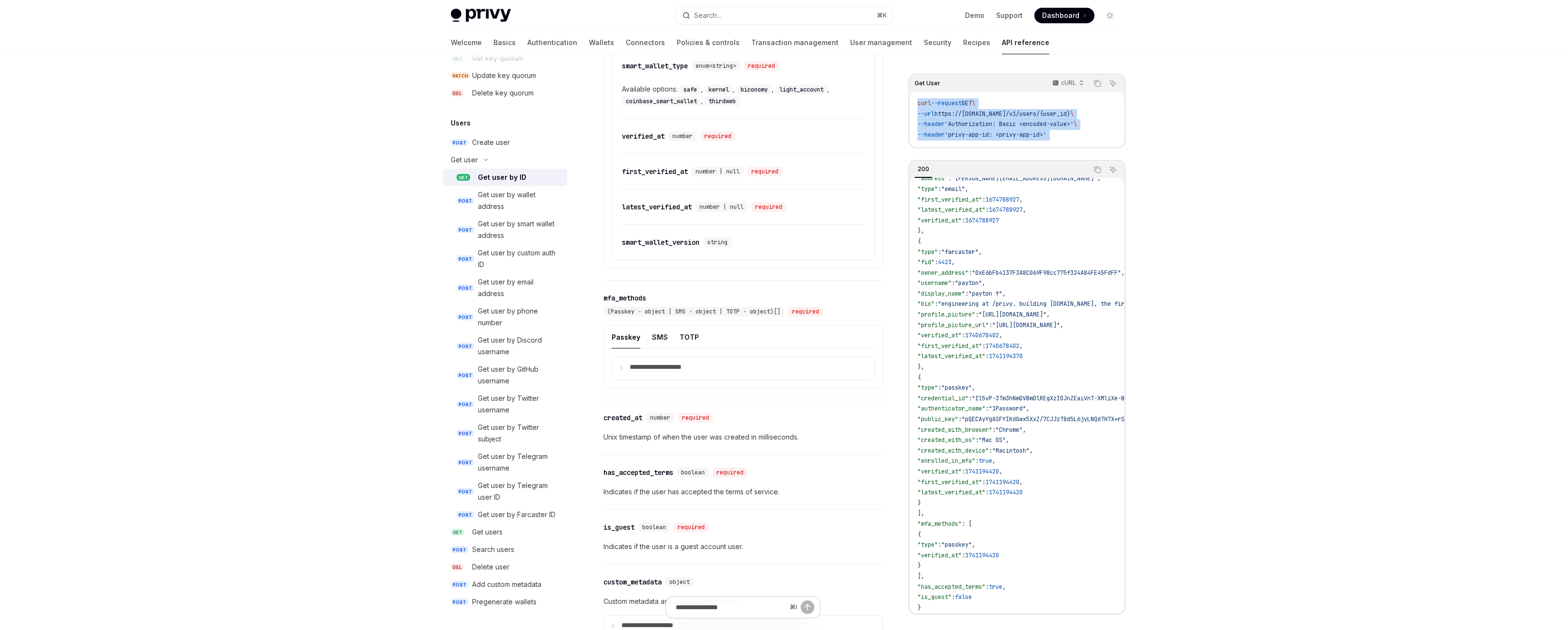
drag, startPoint x: 1148, startPoint y: 168, endPoint x: 960, endPoint y: 123, distance: 193.3
click at [960, 123] on code "curl --request GET \ --url https://api.privy.io/v1/users/{user_id} \ --header '…" at bounding box center [1017, 119] width 198 height 41
click at [931, 107] on span "curl" at bounding box center [924, 103] width 13 height 8
drag, startPoint x: 951, startPoint y: 128, endPoint x: 1148, endPoint y: 169, distance: 201.2
click at [1124, 147] on div "curl --request GET \ --url https://api.privy.io/v1/users/{user_id} \ --header '…" at bounding box center [1017, 119] width 214 height 55
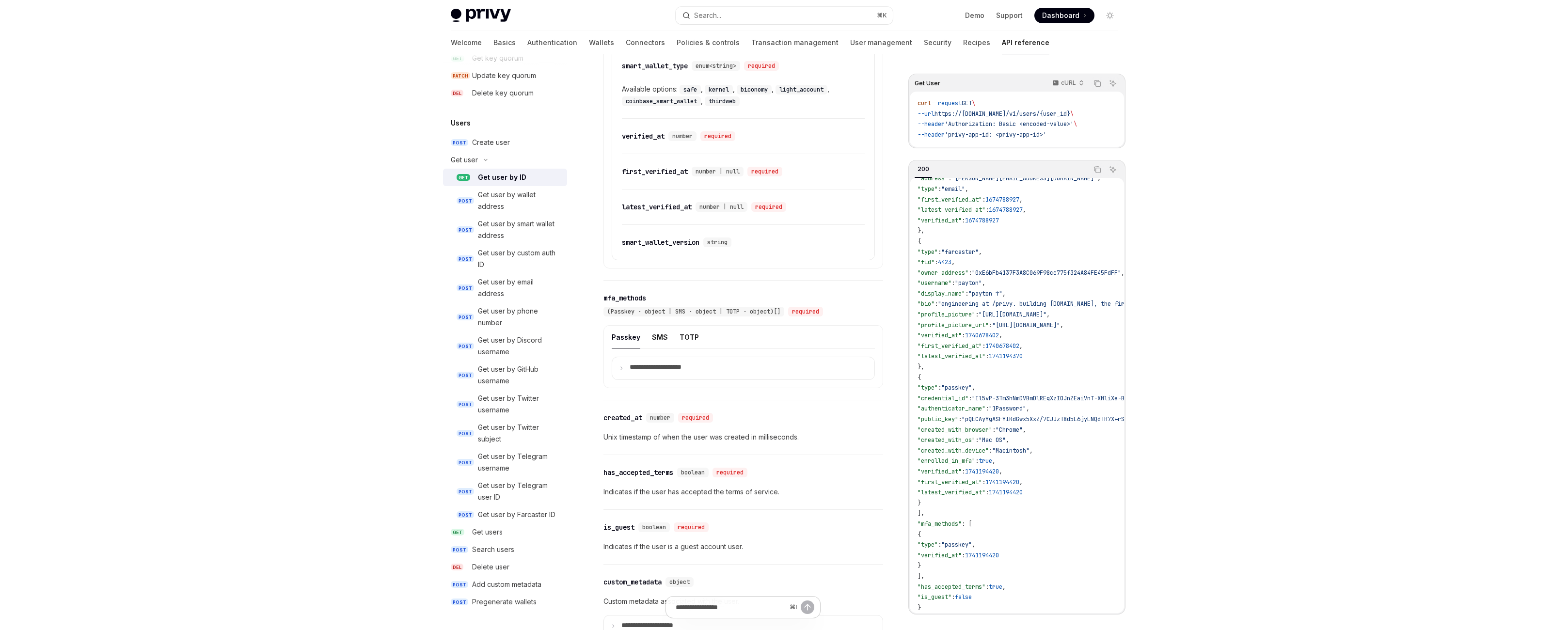
drag, startPoint x: 1148, startPoint y: 169, endPoint x: 1158, endPoint y: 170, distance: 10.0
click at [1116, 140] on code "curl --request GET \ --url https://api.privy.io/v1/users/{user_id} \ --header '…" at bounding box center [1017, 119] width 198 height 41
drag, startPoint x: 1164, startPoint y: 169, endPoint x: 946, endPoint y: 127, distance: 222.0
click at [946, 127] on div "curl --request GET \ --url https://api.privy.io/v1/users/{user_id} \ --header '…" at bounding box center [1017, 119] width 214 height 55
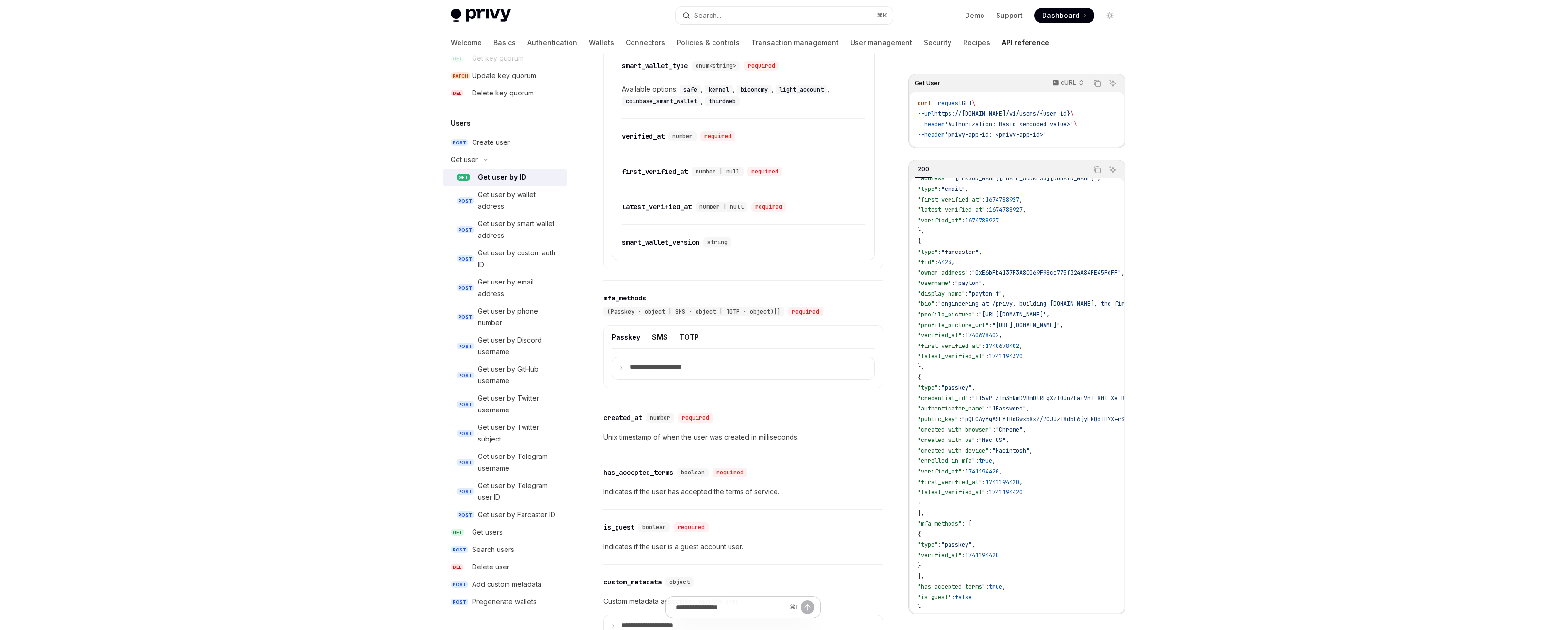
drag, startPoint x: 959, startPoint y: 130, endPoint x: 1191, endPoint y: 171, distance: 235.6
click at [1116, 140] on code "curl --request GET \ --url https://api.privy.io/v1/users/{user_id} \ --header '…" at bounding box center [1017, 119] width 198 height 41
drag, startPoint x: 1134, startPoint y: 168, endPoint x: 953, endPoint y: 127, distance: 185.6
click at [953, 127] on code "curl --request GET \ --url https://api.privy.io/v1/users/{user_id} \ --header '…" at bounding box center [1017, 119] width 198 height 41
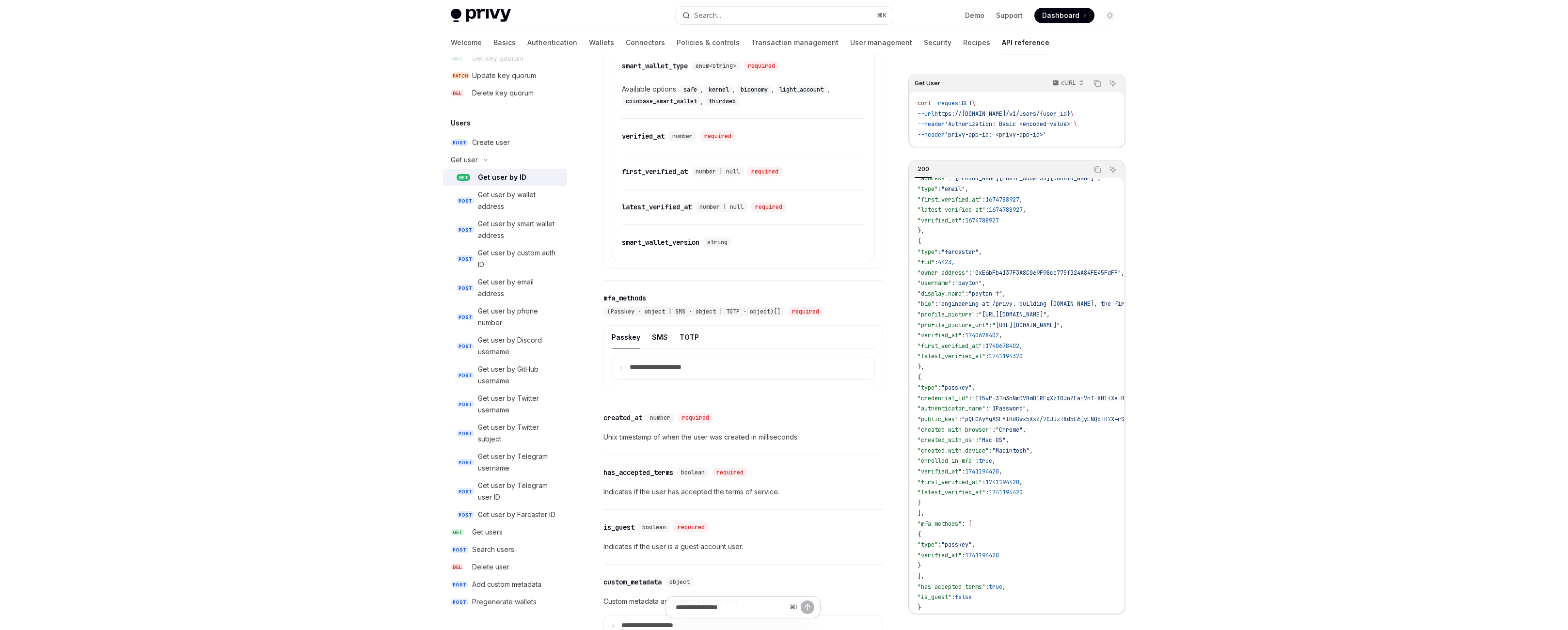
click at [931, 107] on span "curl" at bounding box center [924, 103] width 13 height 8
drag, startPoint x: 944, startPoint y: 127, endPoint x: 1157, endPoint y: 170, distance: 217.3
click at [1124, 147] on div "curl --request GET \ --url https://api.privy.io/v1/users/{user_id} \ --header '…" at bounding box center [1017, 119] width 214 height 55
click at [1116, 140] on code "curl --request GET \ --url https://api.privy.io/v1/users/{user_id} \ --header '…" at bounding box center [1017, 119] width 198 height 41
drag, startPoint x: 1096, startPoint y: 161, endPoint x: 947, endPoint y: 125, distance: 153.3
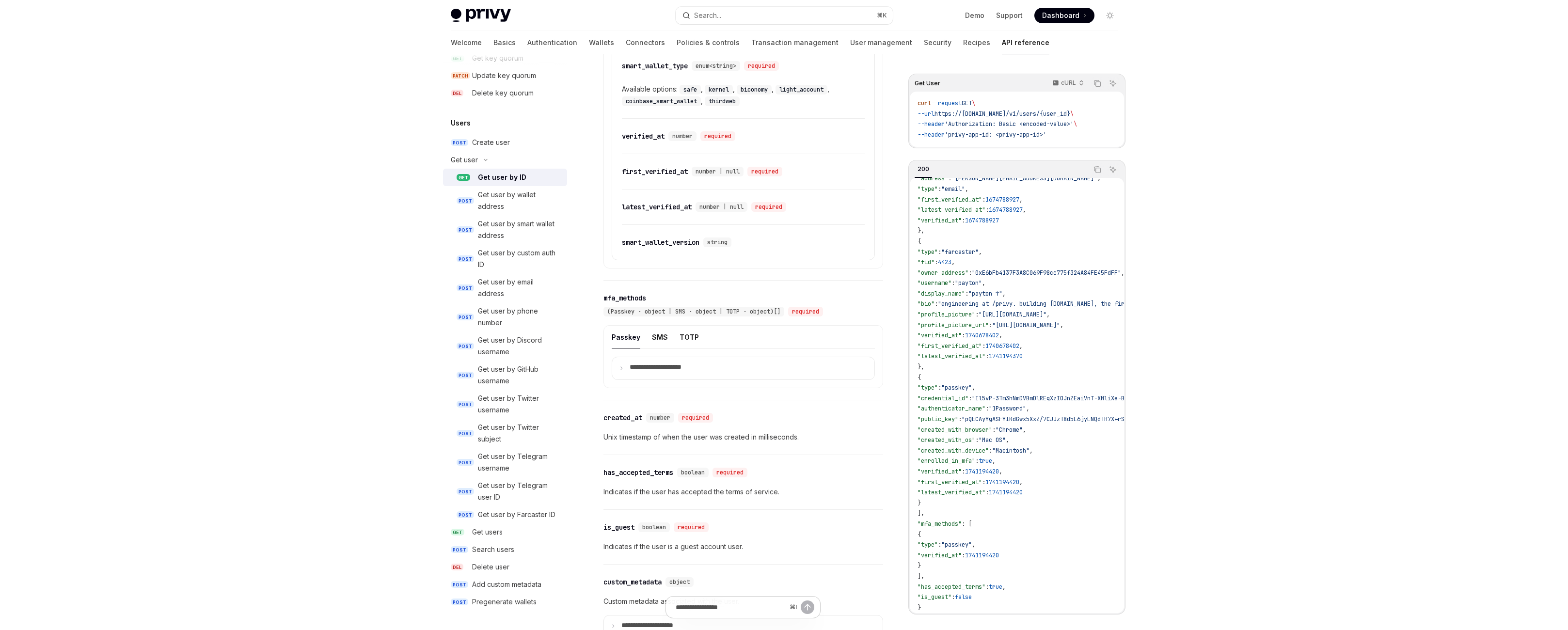
click at [947, 125] on div "curl --request GET \ --url https://api.privy.io/v1/users/{user_id} \ --header '…" at bounding box center [1017, 119] width 214 height 55
drag, startPoint x: 947, startPoint y: 125, endPoint x: 1153, endPoint y: 172, distance: 211.3
click at [1124, 147] on div "curl --request GET \ --url https://api.privy.io/v1/users/{user_id} \ --header '…" at bounding box center [1017, 119] width 214 height 55
click at [1116, 140] on code "curl --request GET \ --url https://api.privy.io/v1/users/{user_id} \ --header '…" at bounding box center [1017, 119] width 198 height 41
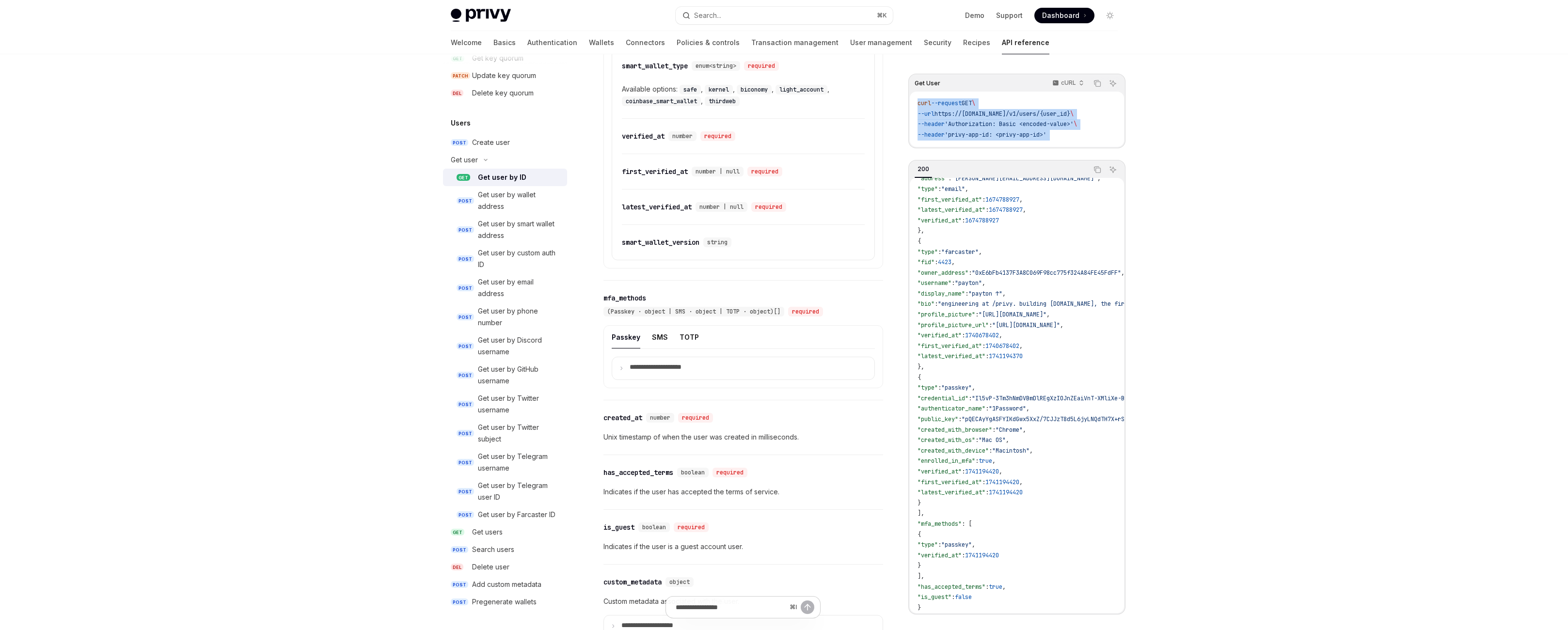
drag, startPoint x: 1153, startPoint y: 172, endPoint x: 950, endPoint y: 126, distance: 208.1
click at [950, 126] on code "curl --request GET \ --url https://api.privy.io/v1/users/{user_id} \ --header '…" at bounding box center [1017, 119] width 198 height 41
click at [950, 126] on div "curl --request GET \ --url https://api.privy.io/v1/users/{user_id} \ --header '…" at bounding box center [1017, 119] width 214 height 55
drag, startPoint x: 950, startPoint y: 126, endPoint x: 1148, endPoint y: 166, distance: 202.0
click at [1124, 147] on div "curl --request GET \ --url https://api.privy.io/v1/users/{user_id} \ --header '…" at bounding box center [1017, 119] width 214 height 55
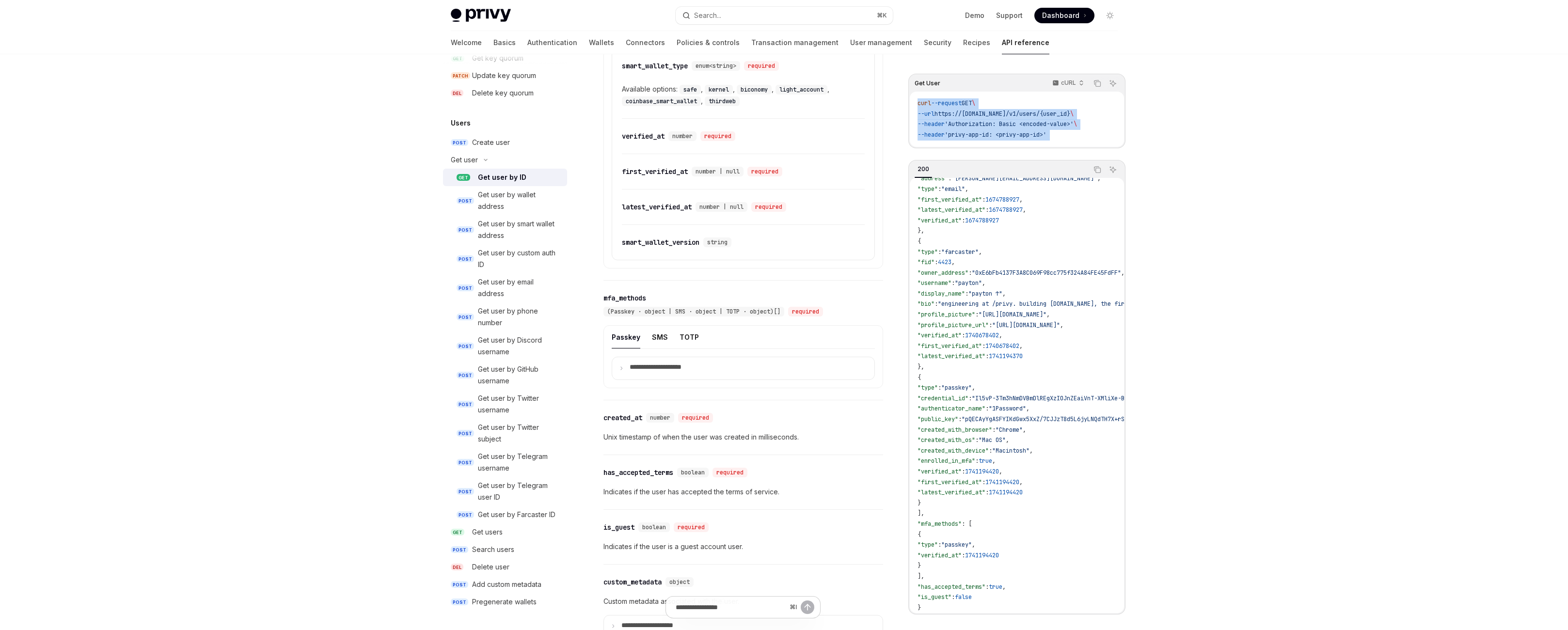
click at [1116, 140] on code "curl --request GET \ --url https://api.privy.io/v1/users/{user_id} \ --header '…" at bounding box center [1017, 119] width 198 height 41
drag, startPoint x: 1148, startPoint y: 166, endPoint x: 947, endPoint y: 119, distance: 206.4
click at [948, 119] on div "curl --request GET \ --url https://api.privy.io/v1/users/{user_id} \ --header '…" at bounding box center [1017, 119] width 214 height 55
click at [948, 120] on div "curl --request GET \ --url https://api.privy.io/v1/users/{user_id} \ --header '…" at bounding box center [1017, 119] width 214 height 55
click at [951, 121] on code "curl --request GET \ --url https://api.privy.io/v1/users/{user_id} \ --header '…" at bounding box center [1017, 119] width 198 height 41
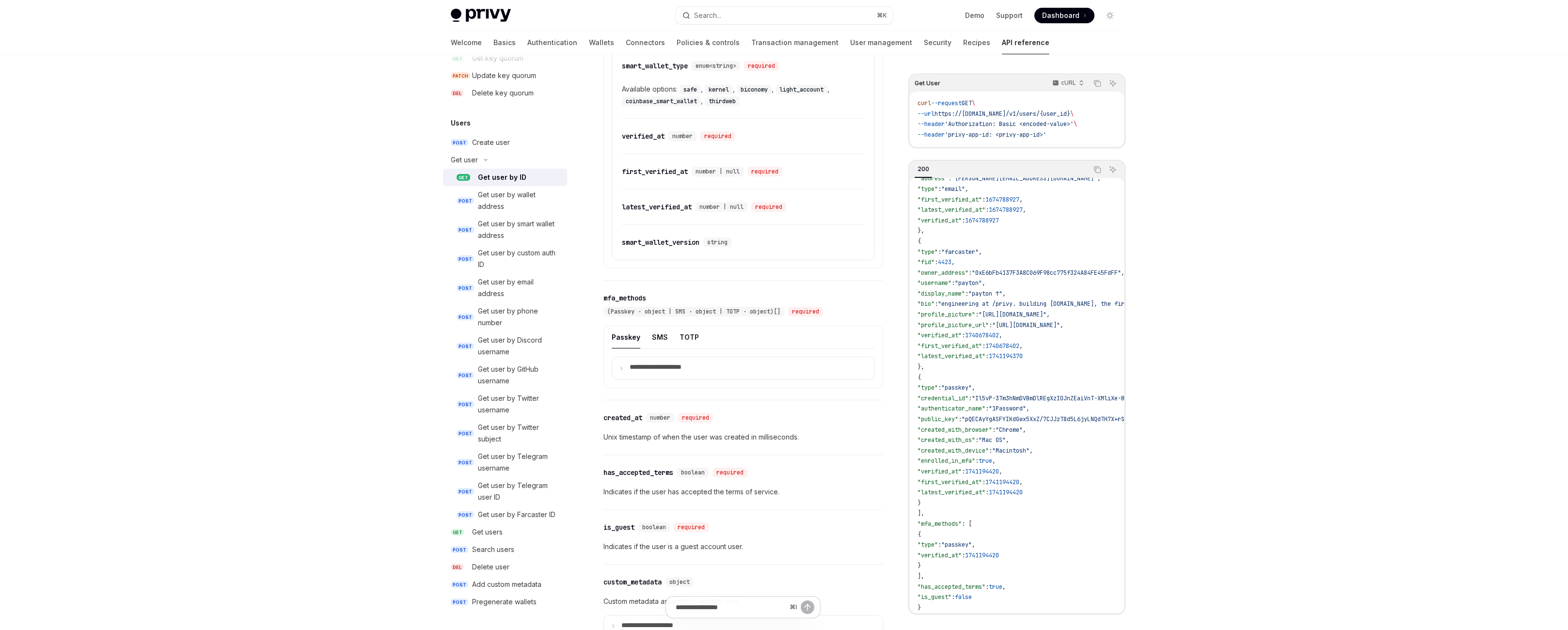
click at [1323, 108] on div "Skip to main content Privy Docs home page Search... ⌘ K Demo Support Dashboard …" at bounding box center [784, 12] width 1568 height 1587
